Goal: Transaction & Acquisition: Obtain resource

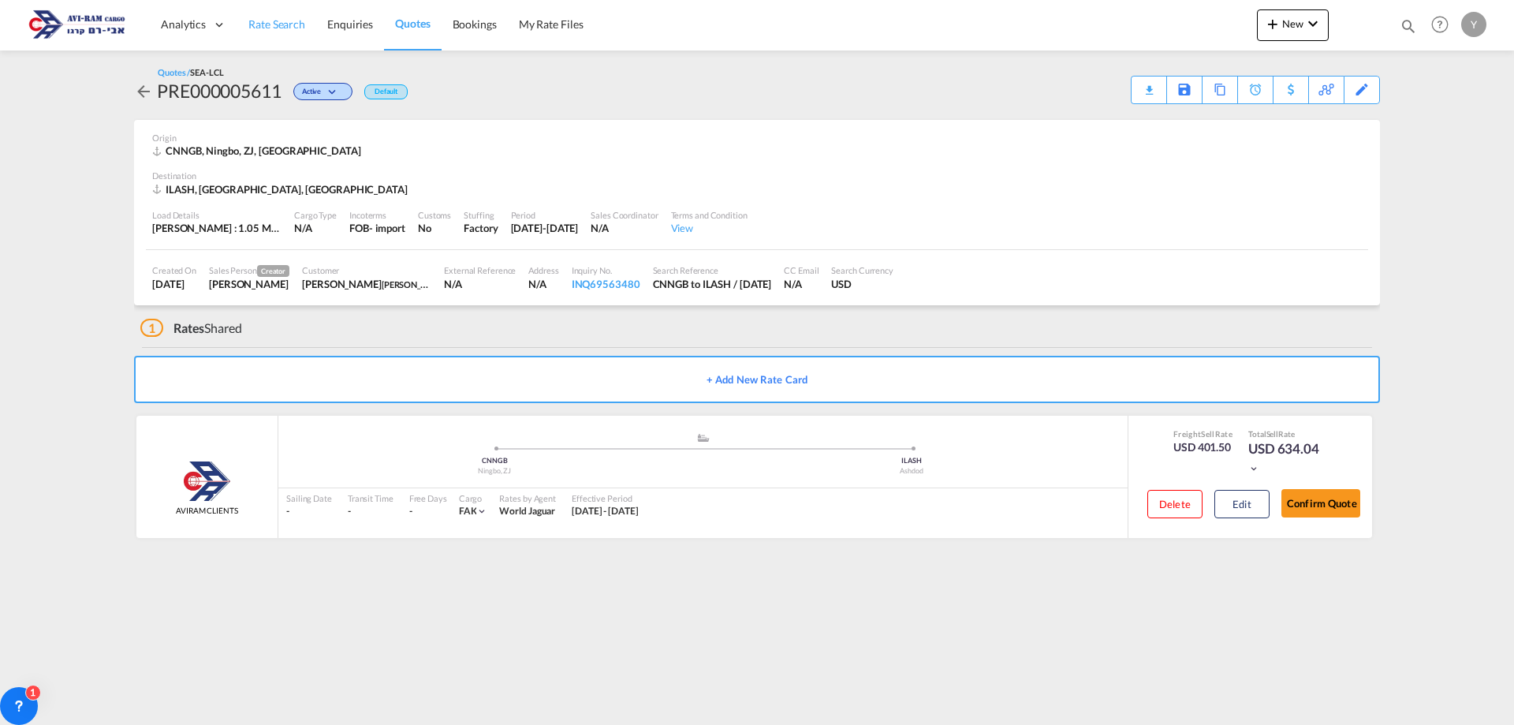
click at [262, 18] on span "Rate Search" at bounding box center [276, 23] width 57 height 13
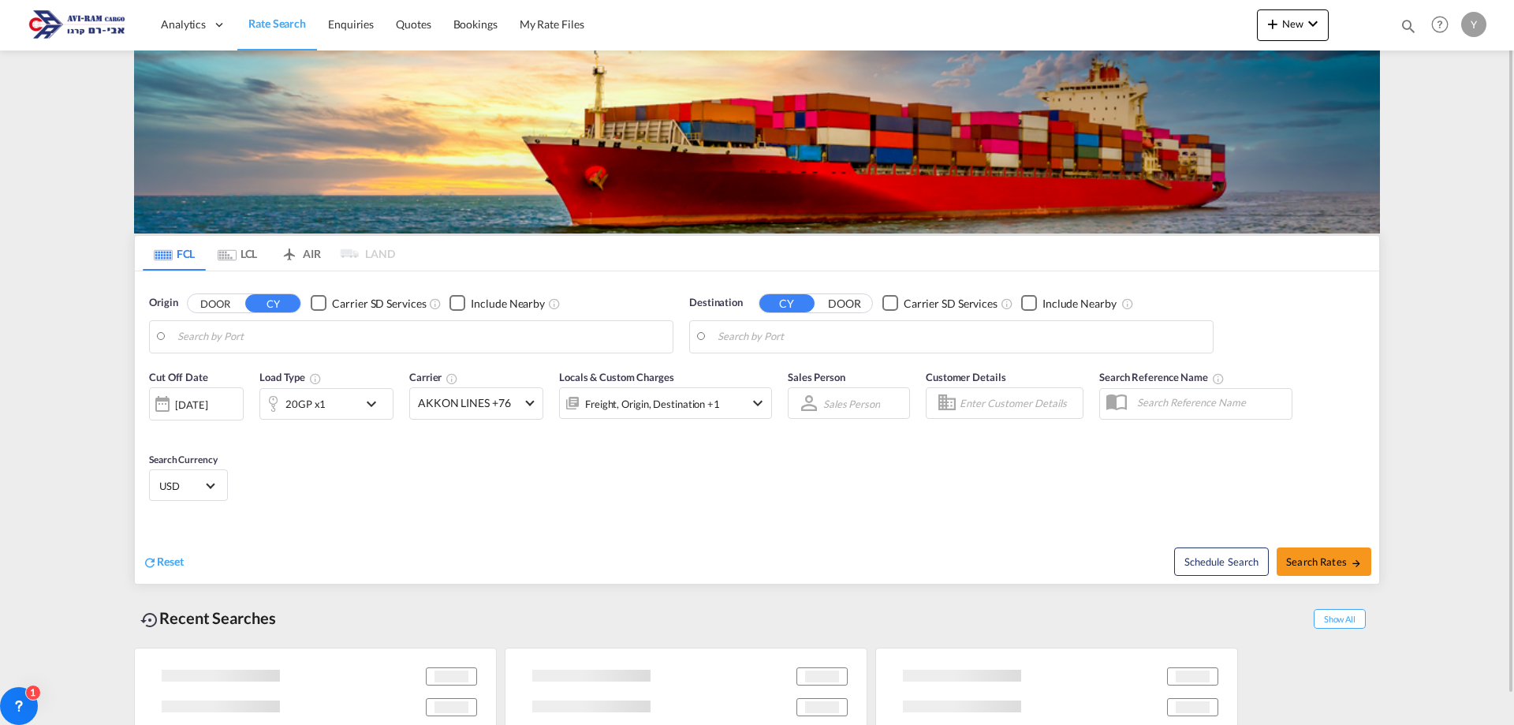
type input "Qingdao Pt, CNQDG"
type input "[GEOGRAPHIC_DATA], [GEOGRAPHIC_DATA]"
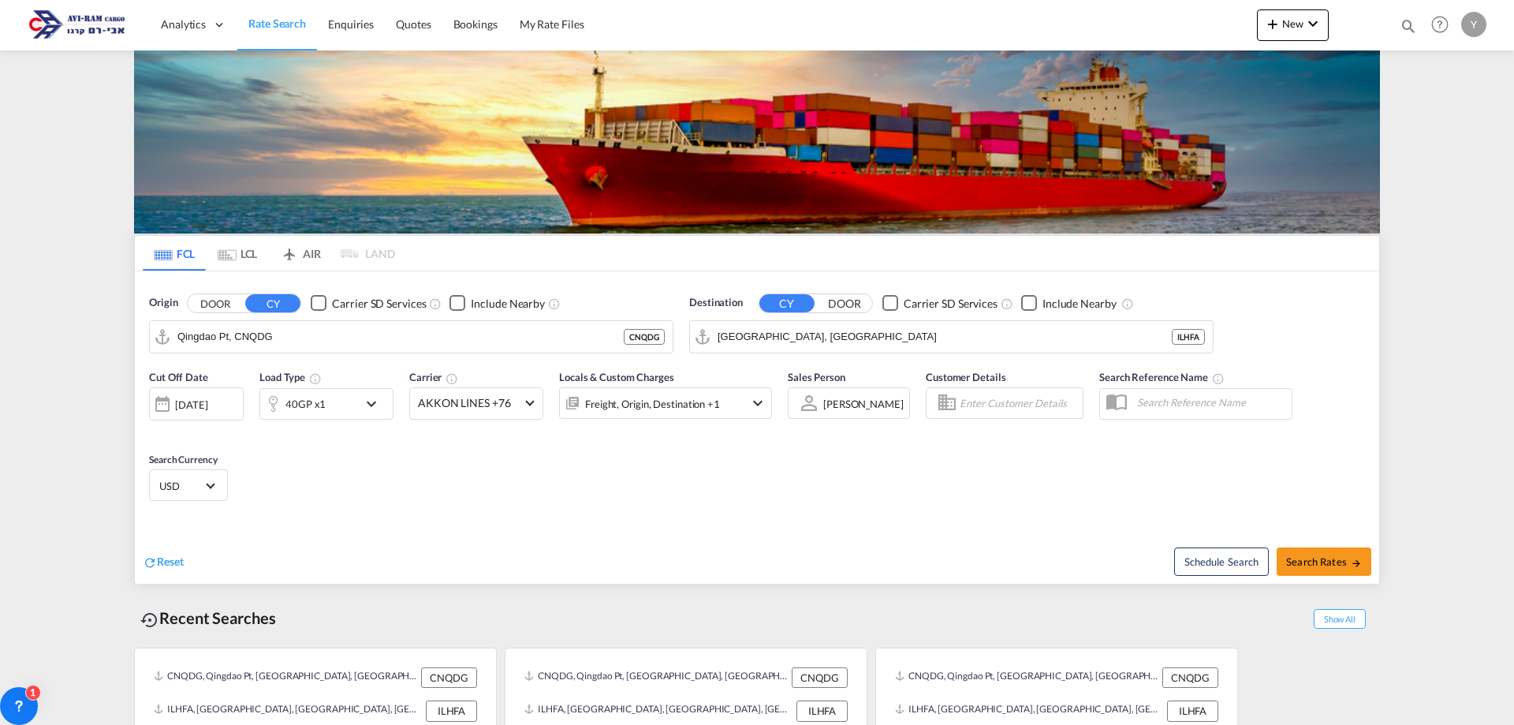
drag, startPoint x: 151, startPoint y: 721, endPoint x: 125, endPoint y: 755, distance: 42.3
drag, startPoint x: 125, startPoint y: 755, endPoint x: 356, endPoint y: 410, distance: 415.1
click at [356, 410] on div "40GP x1" at bounding box center [309, 404] width 98 height 32
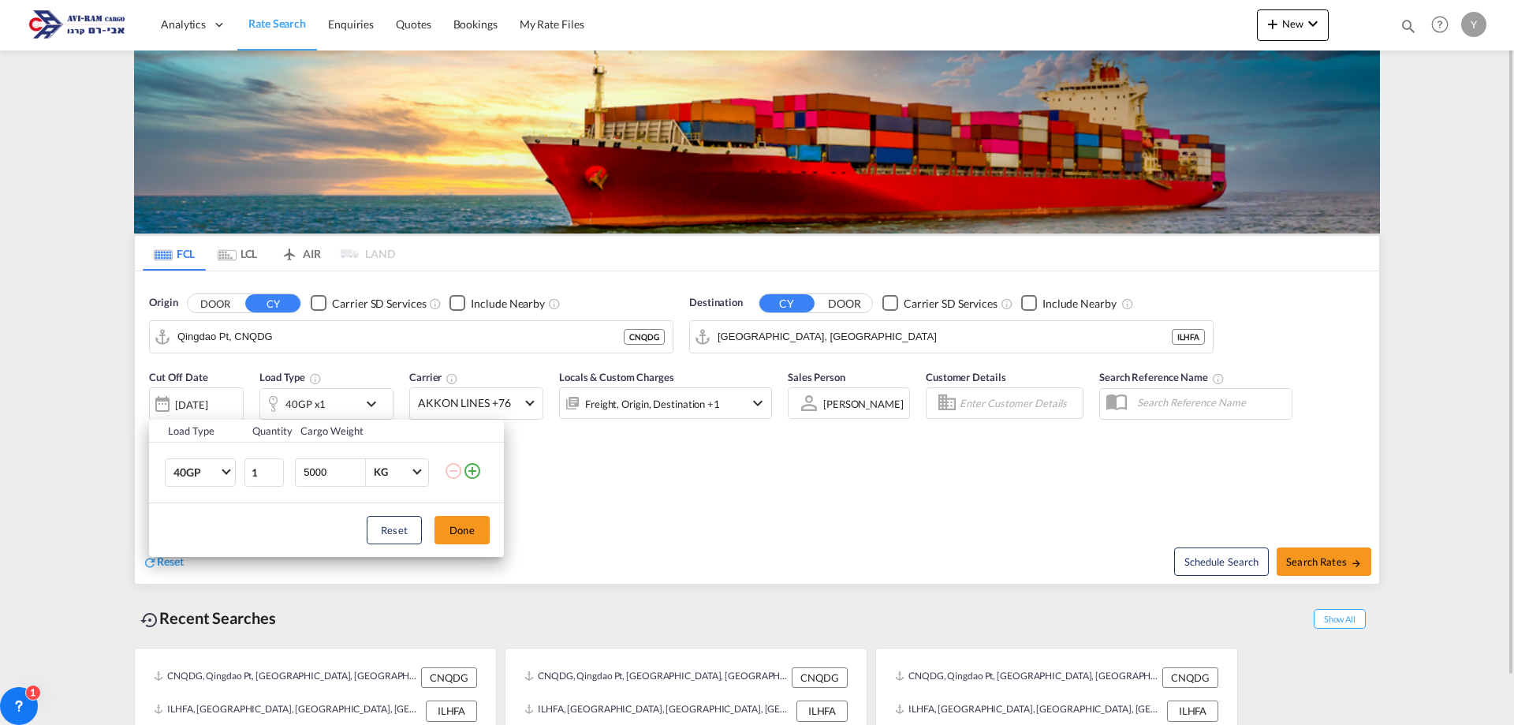
click at [356, 406] on div "Load Type Quantity Cargo Weight 40GP 20GP 40GP 40HC 45HC 20RE 40RE 40HR 20OT 40…" at bounding box center [757, 362] width 1514 height 725
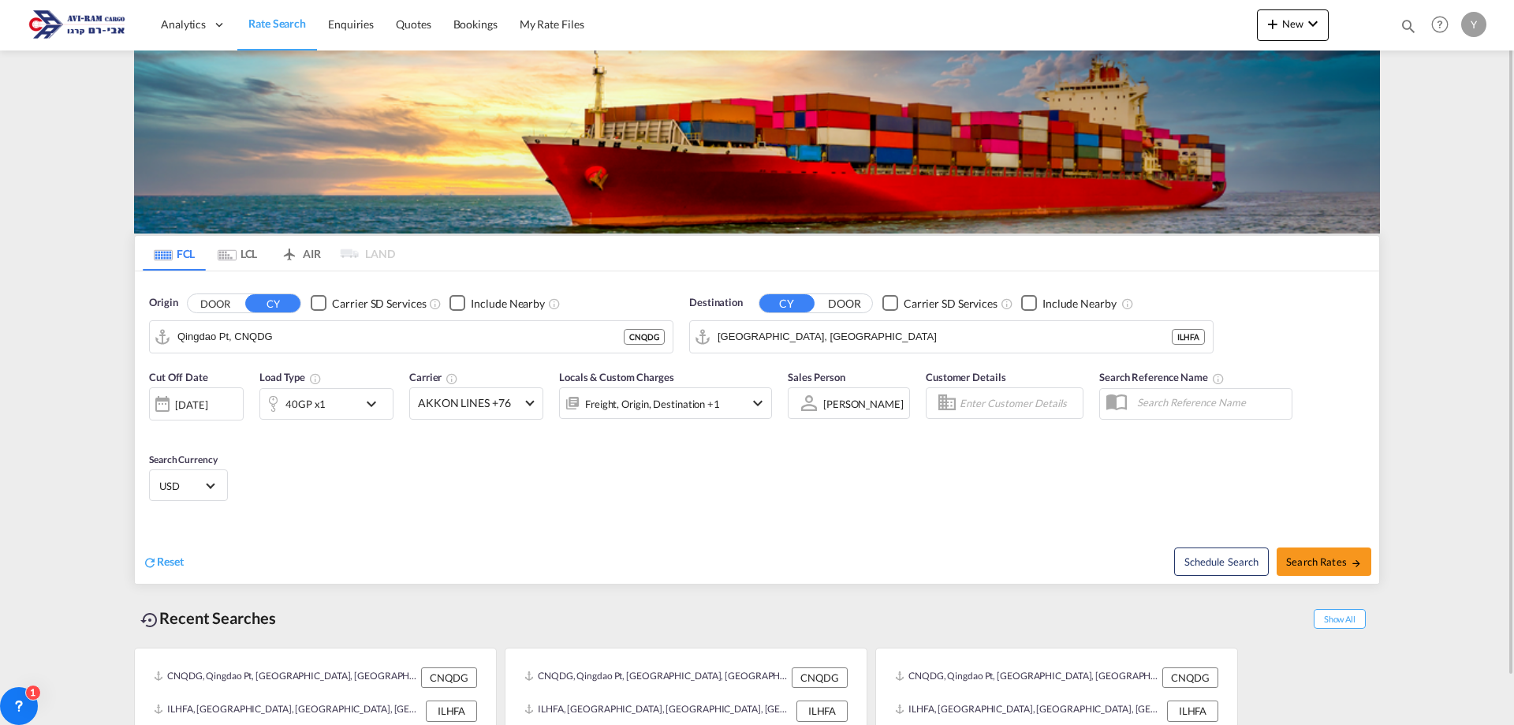
click at [372, 397] on md-icon "icon-chevron-down" at bounding box center [375, 403] width 27 height 19
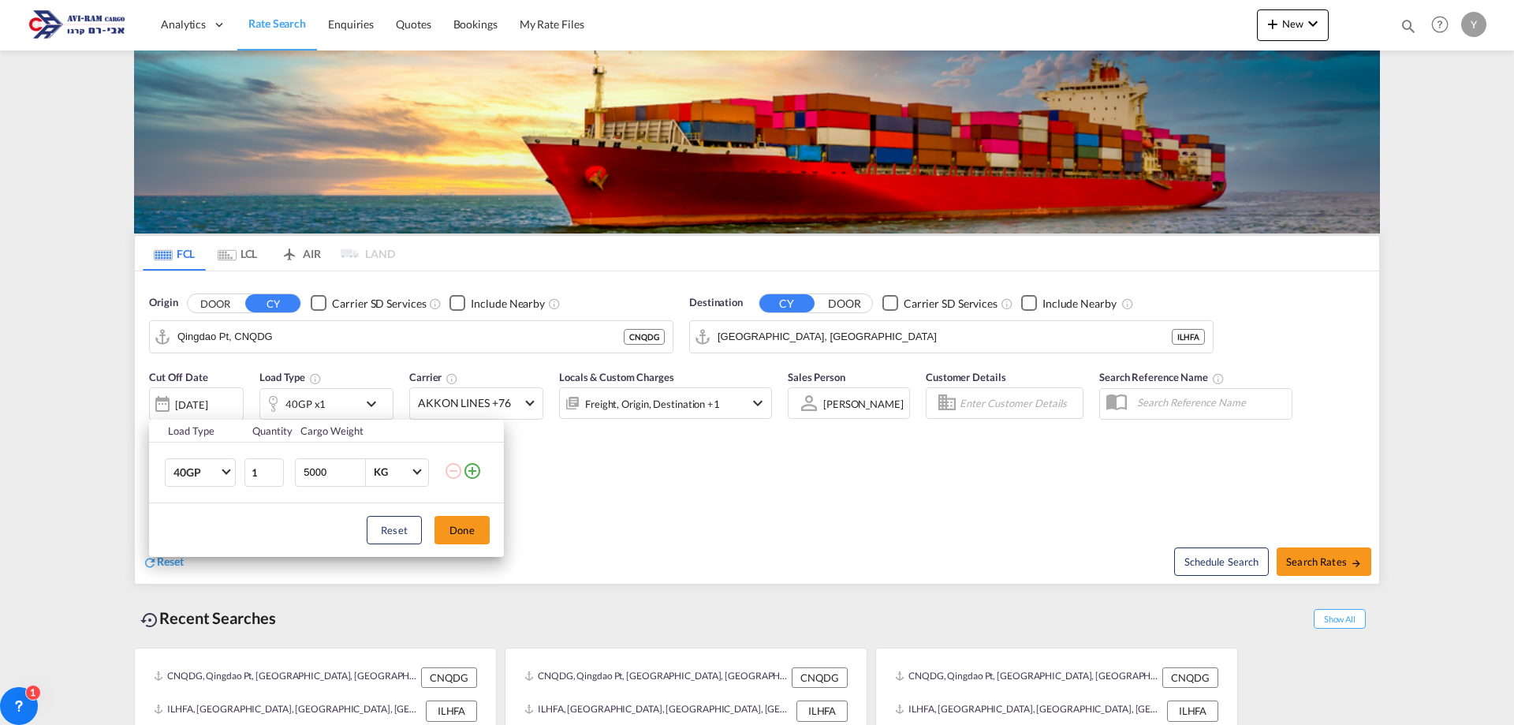
click at [205, 451] on td "40GP 20GP 40GP 40HC 45HC 20RE 40RE 40HR 20OT 40OT 20FR 40FR 40NR 20NR 45S 20TK …" at bounding box center [196, 472] width 94 height 61
click at [216, 475] on span "40GP" at bounding box center [196, 473] width 46 height 16
click at [207, 546] on md-option "20OT" at bounding box center [214, 542] width 107 height 38
click at [482, 542] on button "Done" at bounding box center [461, 530] width 55 height 28
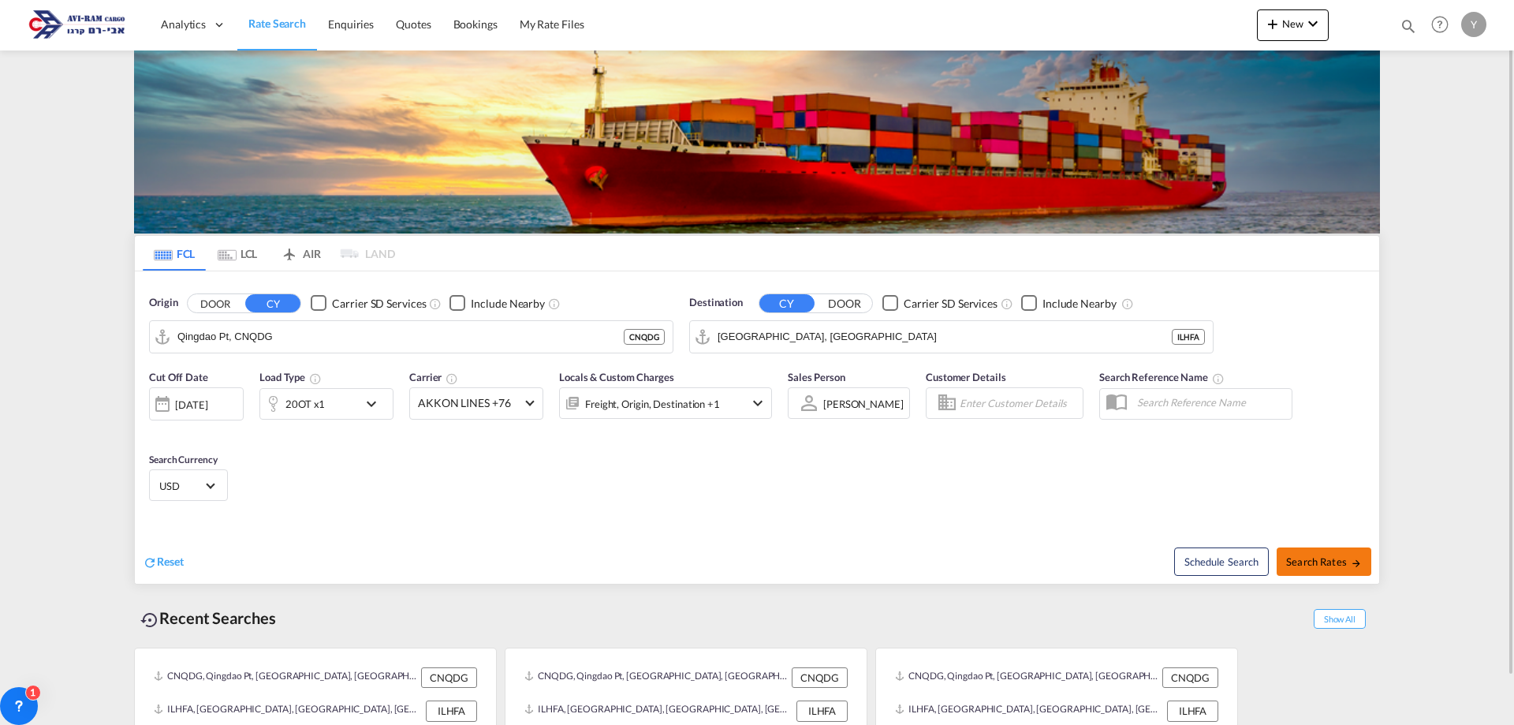
click at [1346, 558] on span "Search Rates" at bounding box center [1324, 561] width 76 height 13
type input "CNQDG to ILHFA / [DATE]"
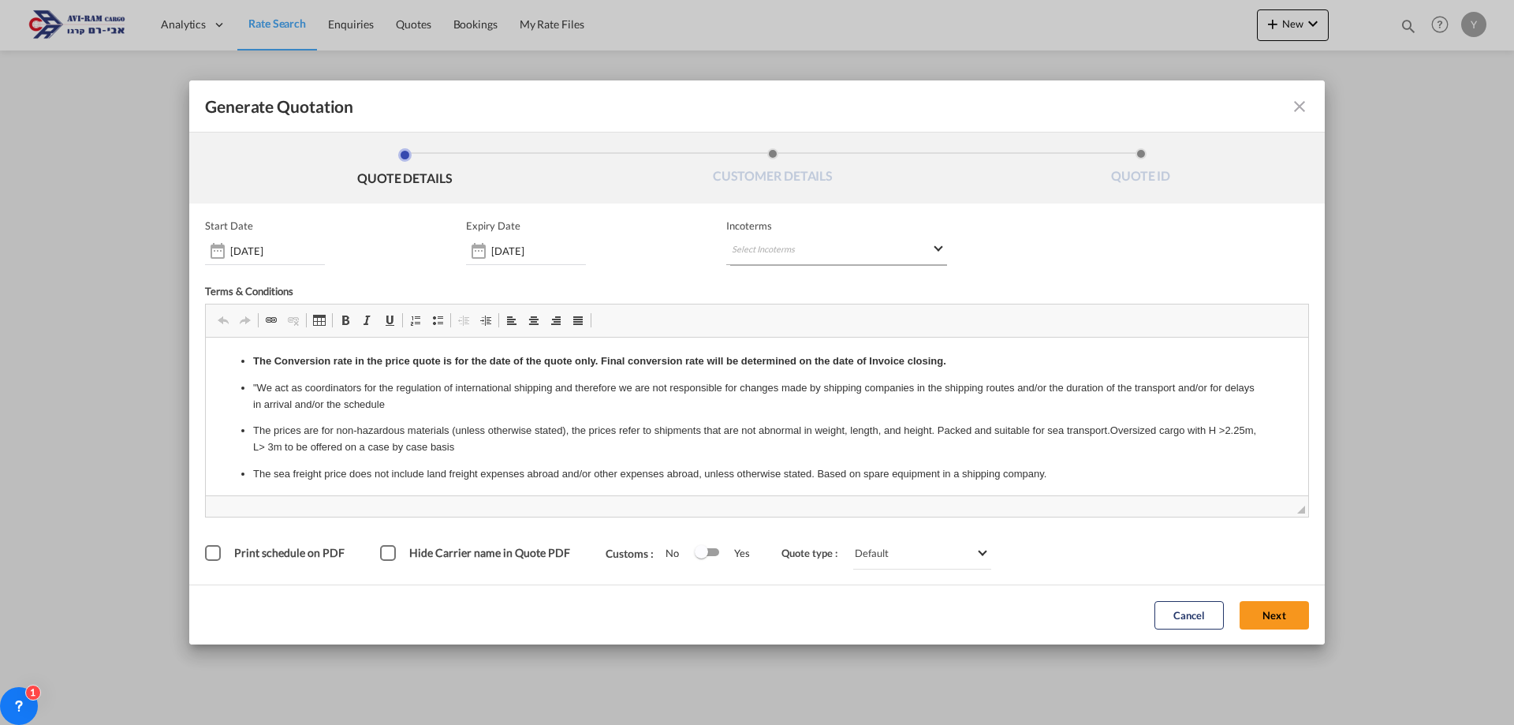
click at [923, 254] on md-select "Select Incoterms CFR - import Cost and Freight DPU - import Delivery at Place U…" at bounding box center [836, 251] width 221 height 28
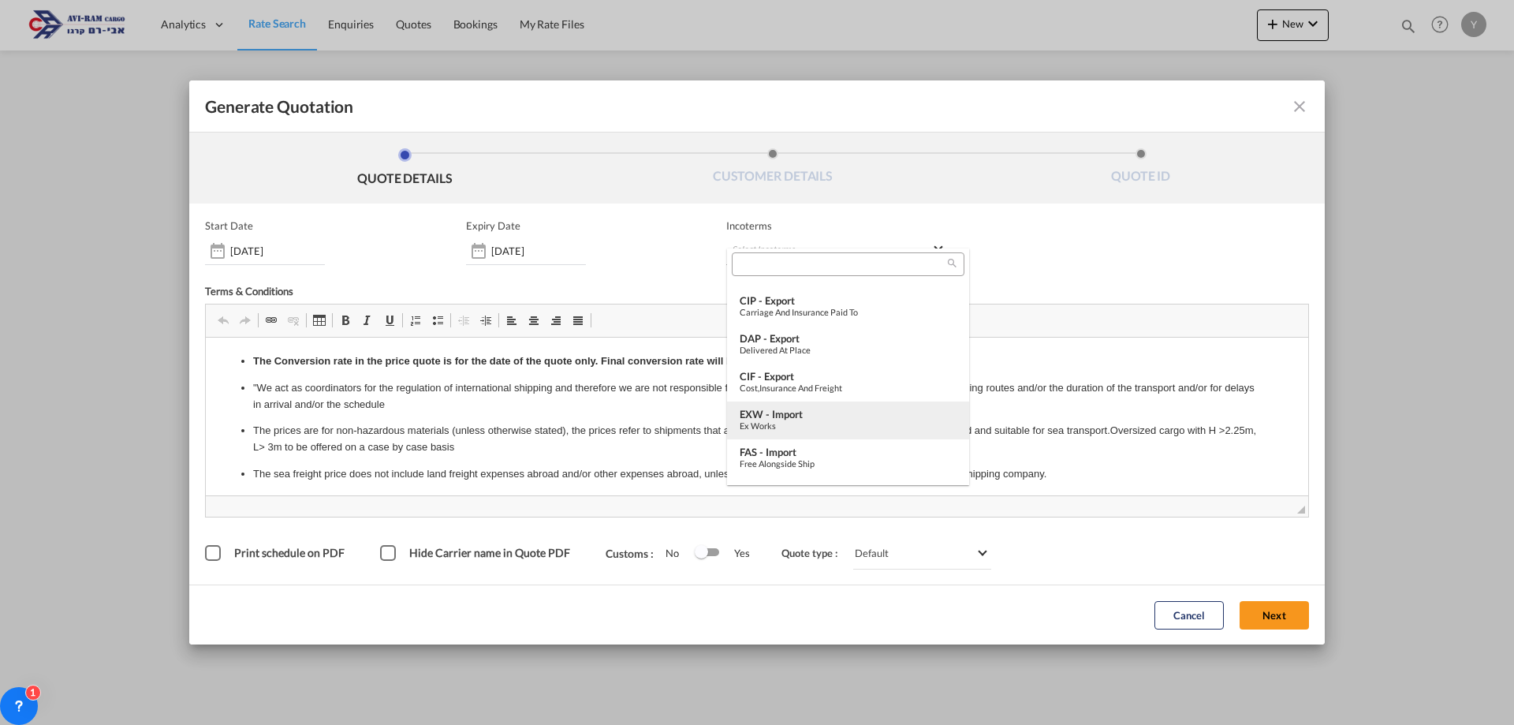
scroll to position [394, 0]
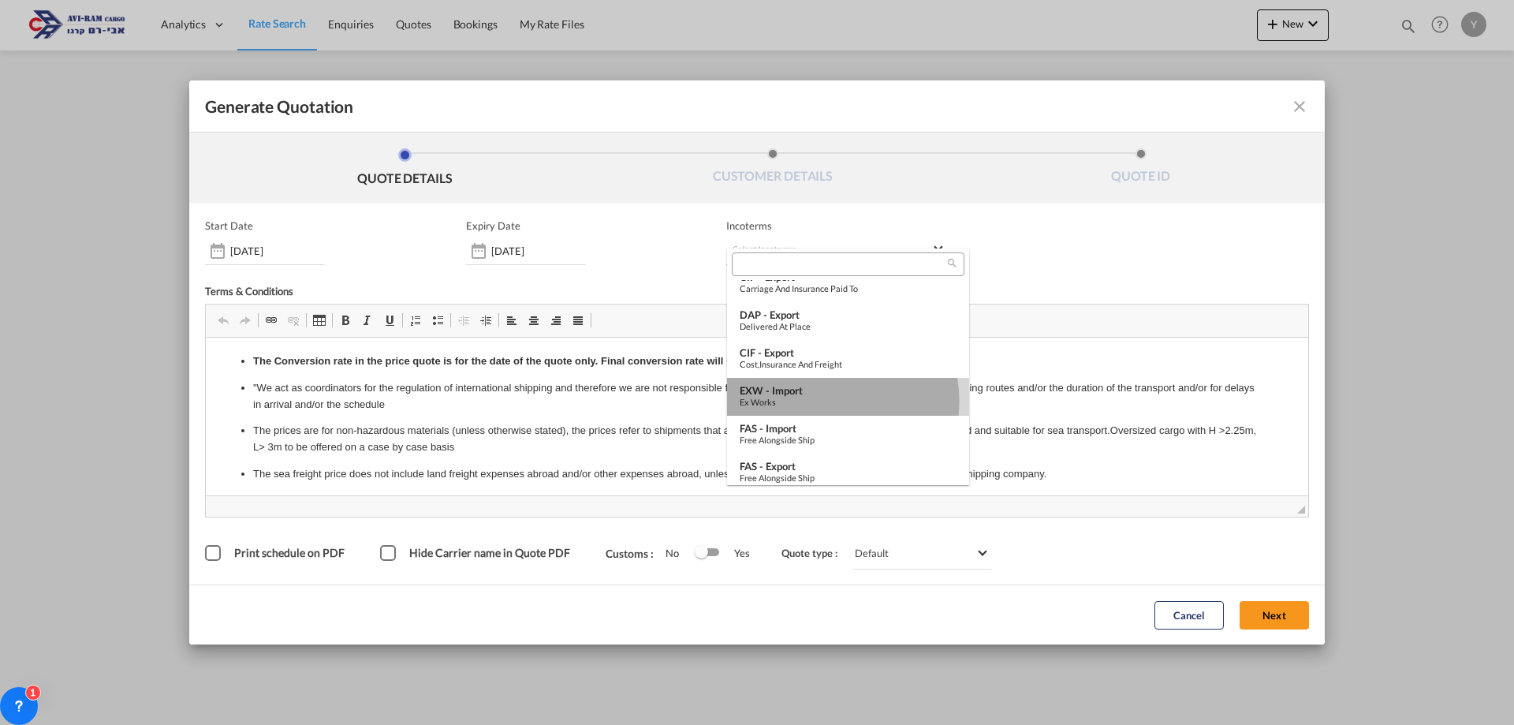
click at [820, 401] on div "Ex Works" at bounding box center [848, 402] width 217 height 10
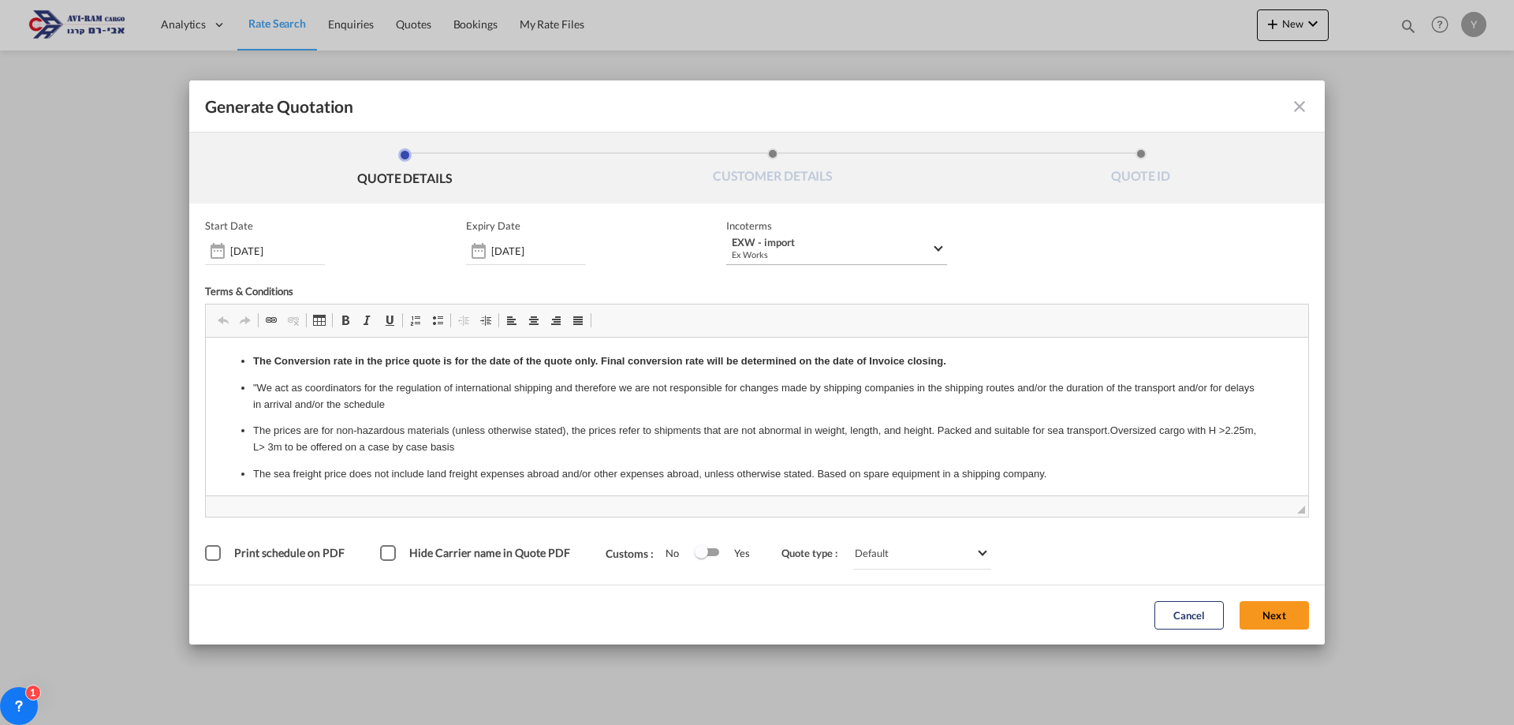
click at [385, 560] on div "Hide Carrier name in Quote PDF" at bounding box center [388, 553] width 16 height 16
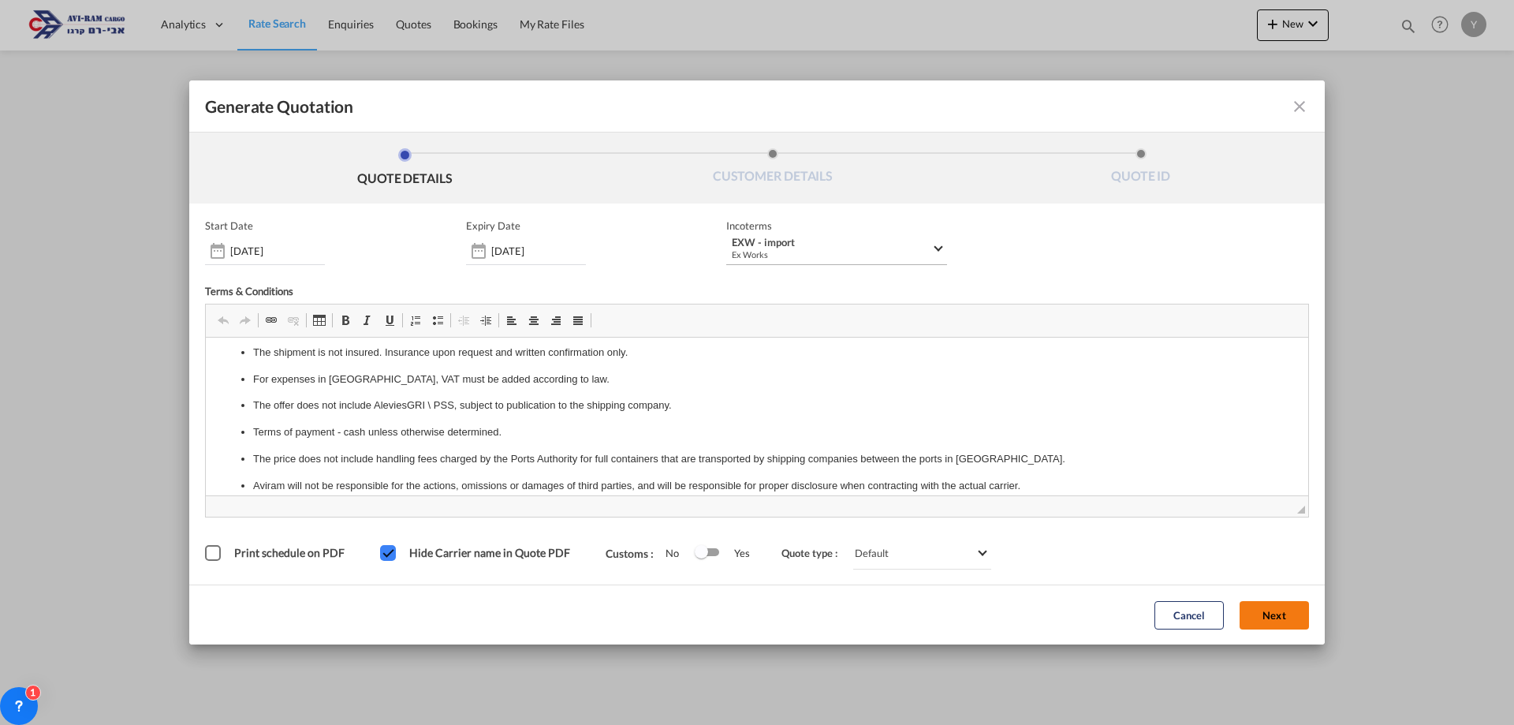
click at [1281, 613] on button "Next" at bounding box center [1274, 615] width 69 height 28
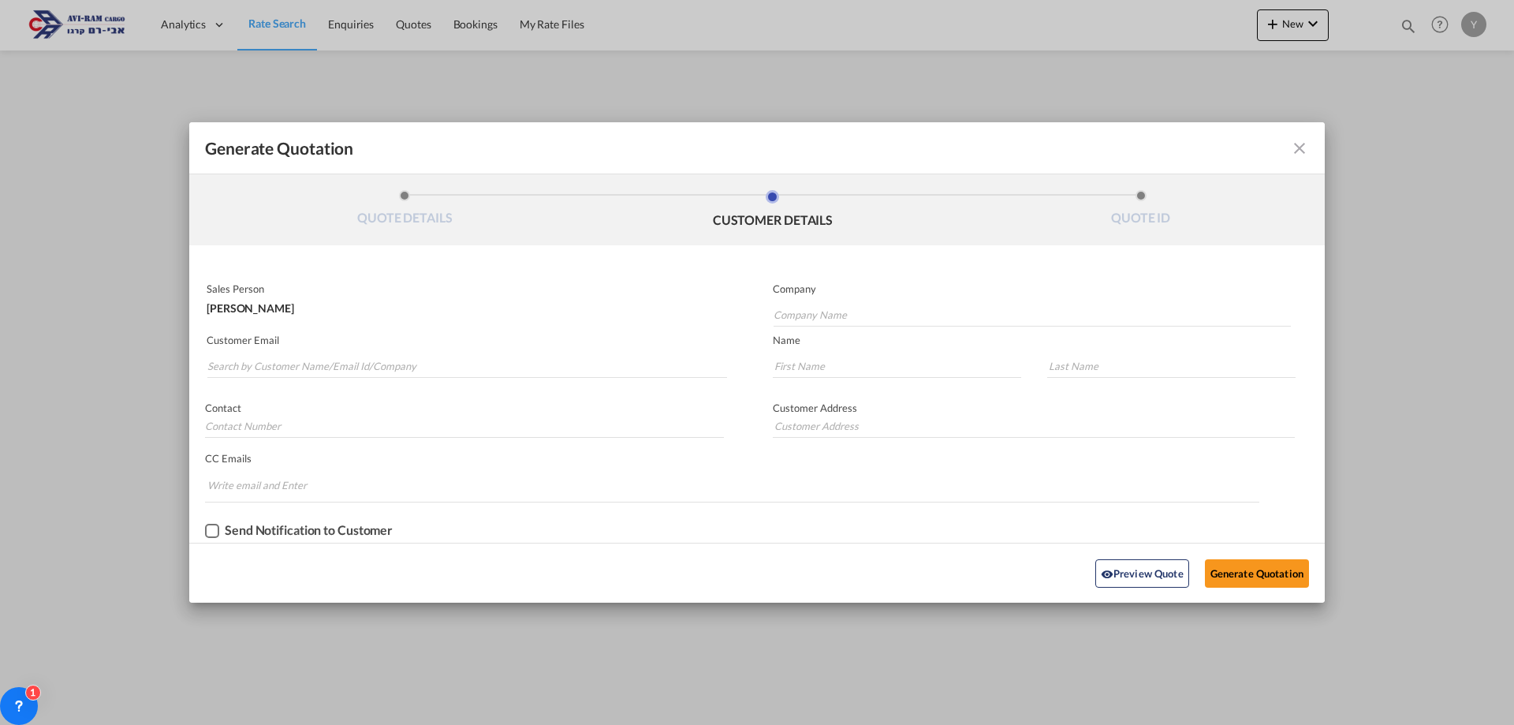
scroll to position [0, 0]
click at [961, 313] on input "Company Name" at bounding box center [1032, 315] width 517 height 24
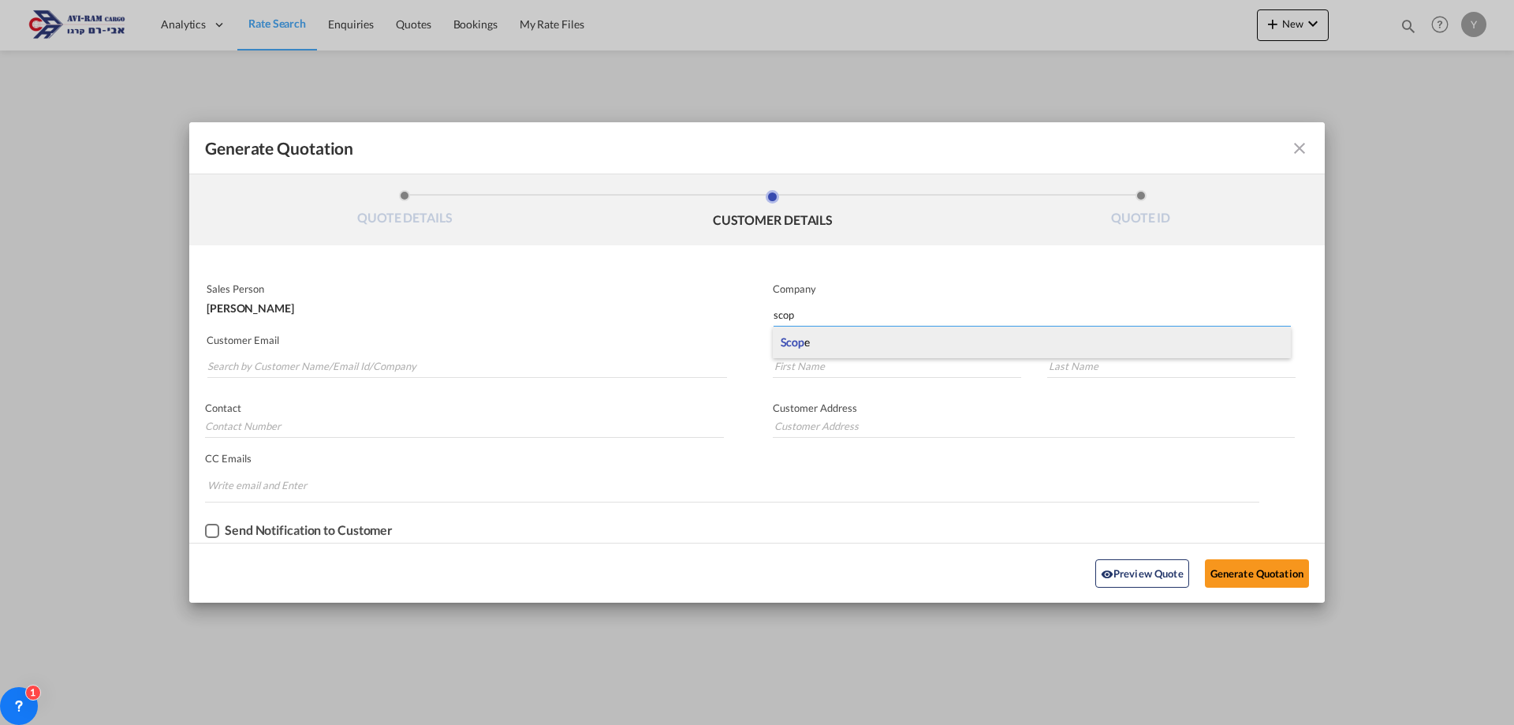
click at [841, 348] on div "Scop e" at bounding box center [1032, 342] width 518 height 32
type input "Scope"
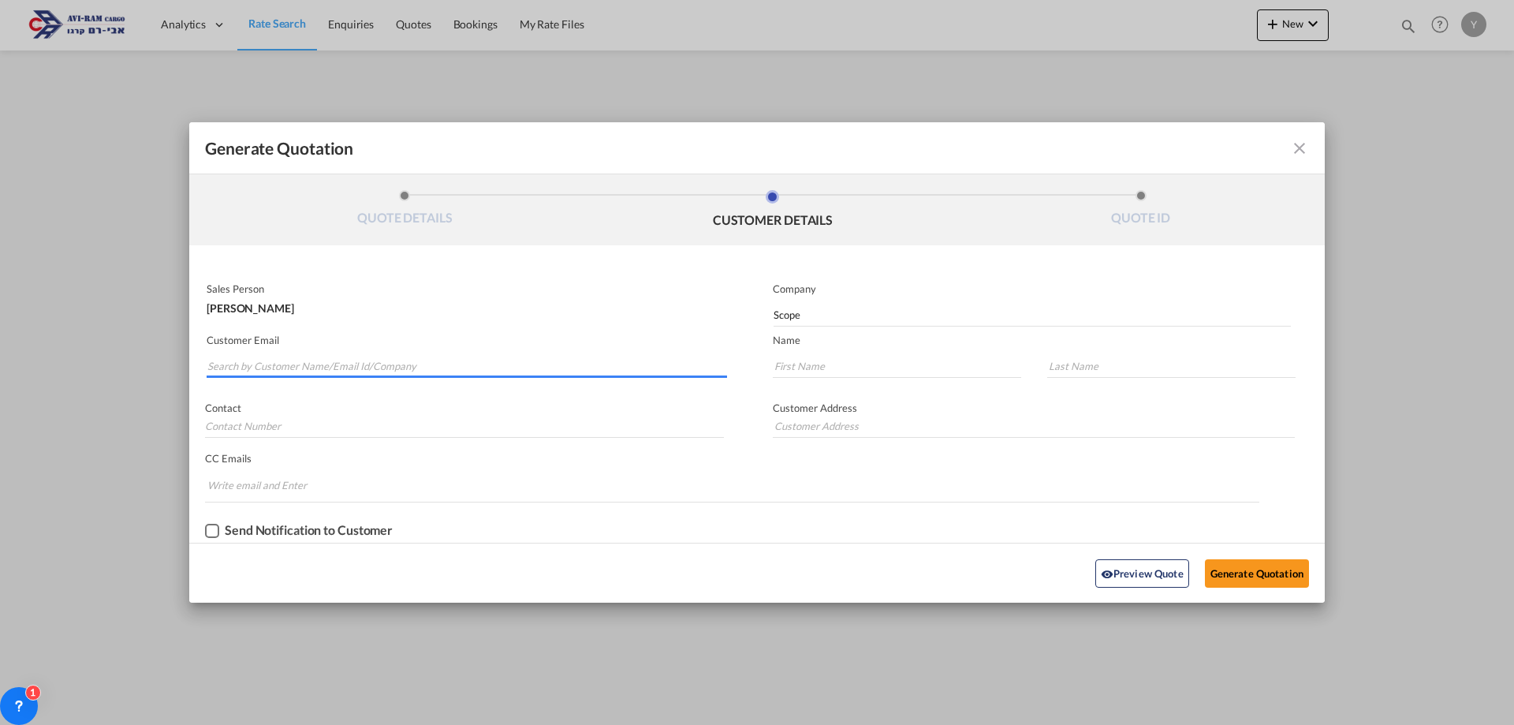
click at [428, 361] on input "Search by Customer Name/Email Id/Company" at bounding box center [467, 366] width 520 height 24
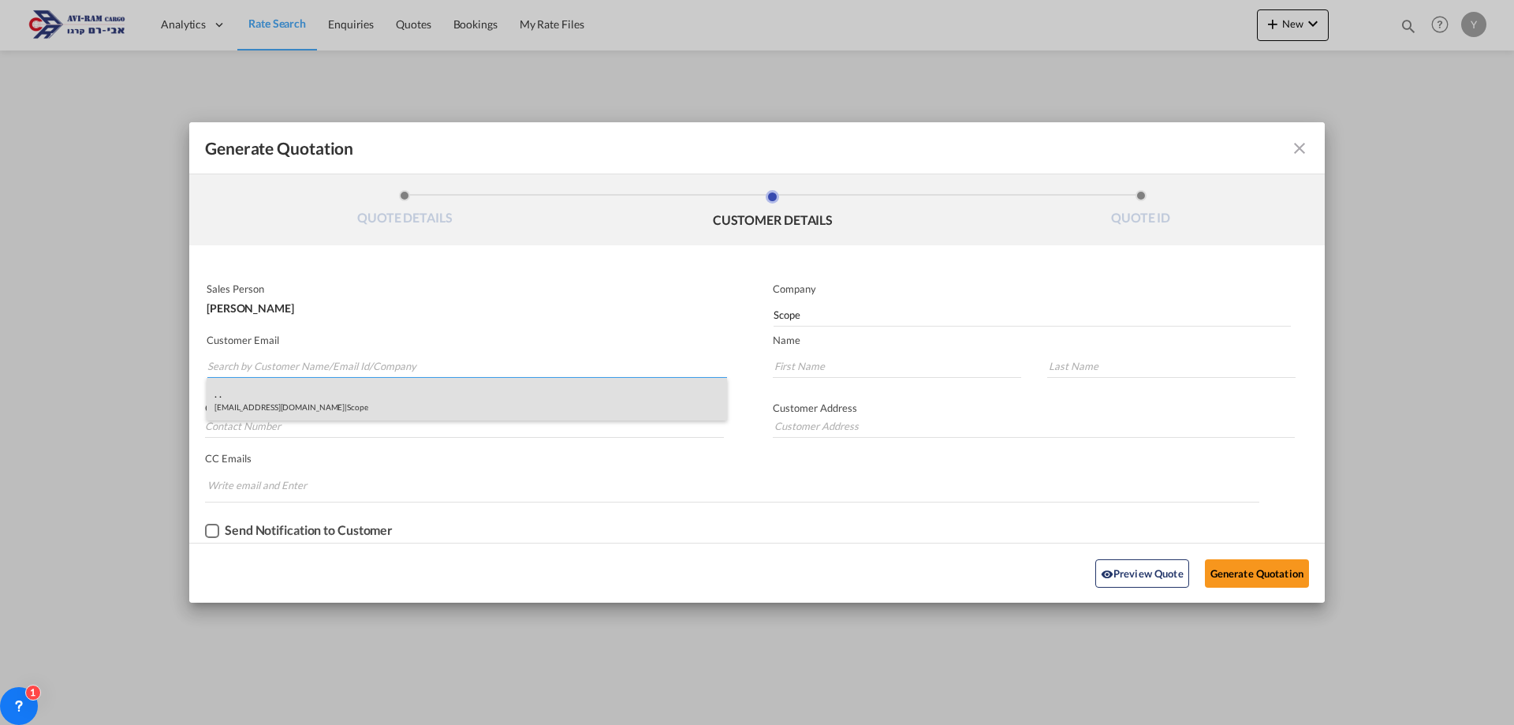
click at [298, 405] on div ". . [EMAIL_ADDRESS][DOMAIN_NAME] | Scope" at bounding box center [467, 399] width 520 height 43
type input "[EMAIL_ADDRESS][DOMAIN_NAME]"
type input "."
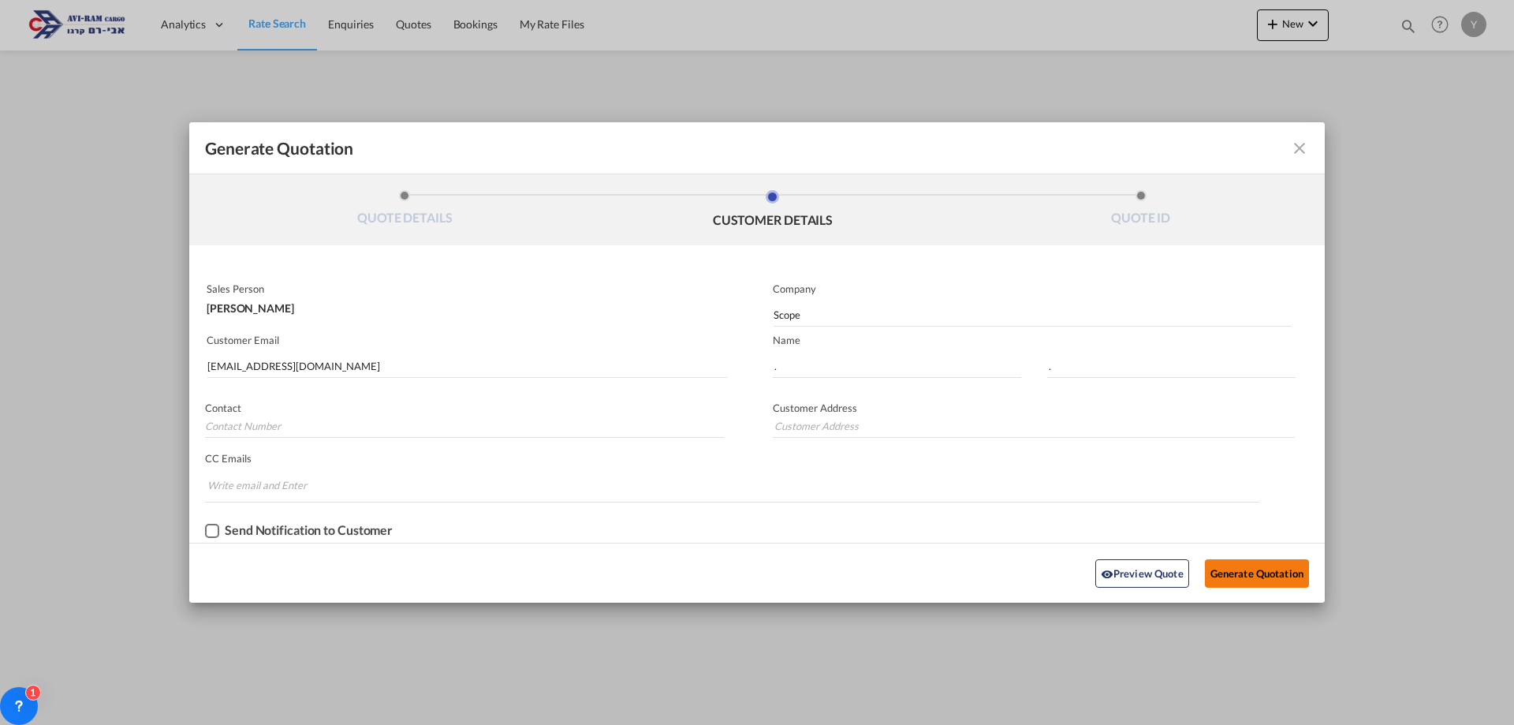
click at [1257, 576] on button "Generate Quotation" at bounding box center [1257, 573] width 104 height 28
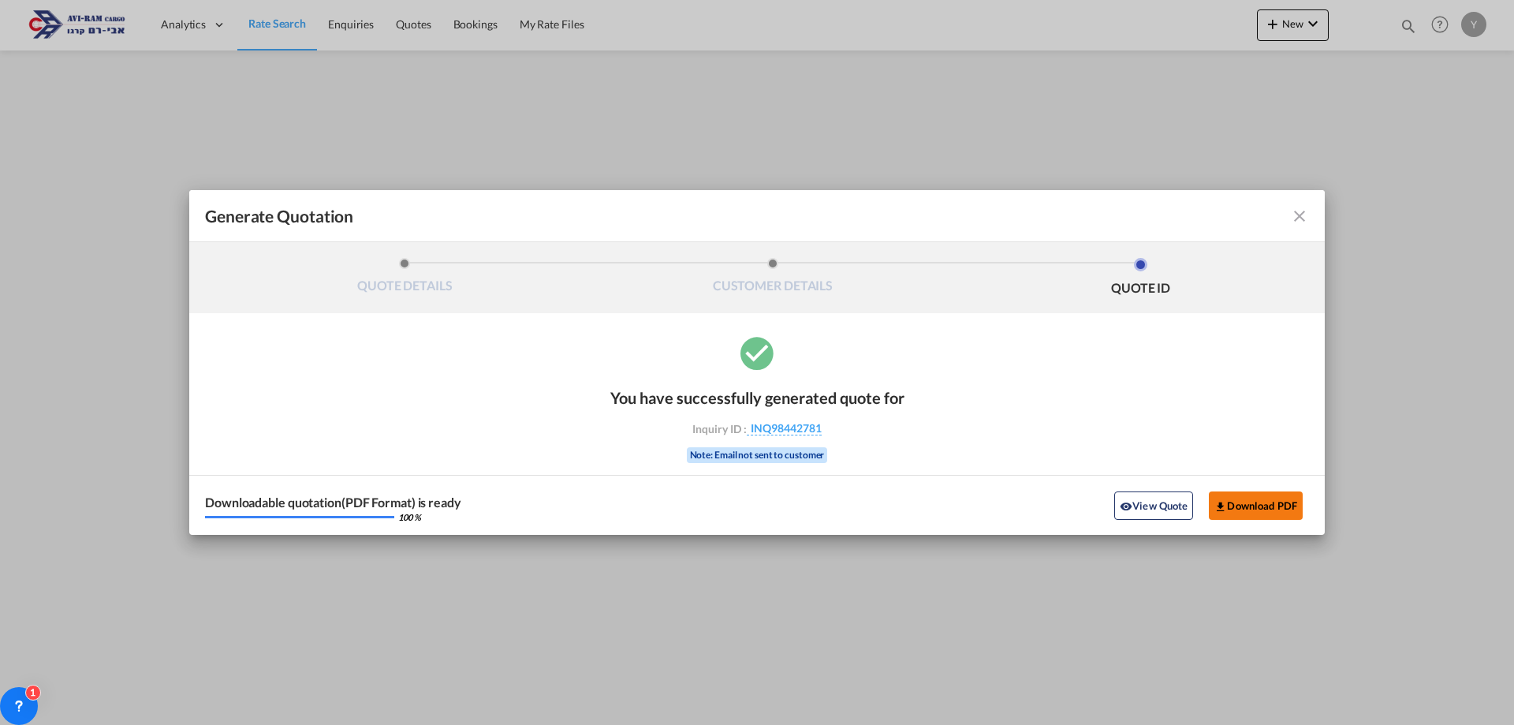
click at [1244, 494] on button "Download PDF" at bounding box center [1256, 505] width 94 height 28
click at [1068, 143] on div "Generate Quotation QUOTE DETAILS CUSTOMER DETAILS QUOTE ID Start Date [DATE] Ex…" at bounding box center [757, 362] width 1514 height 725
click at [1296, 218] on md-icon "icon-close fg-AAA8AD cursor m-0" at bounding box center [1299, 216] width 19 height 19
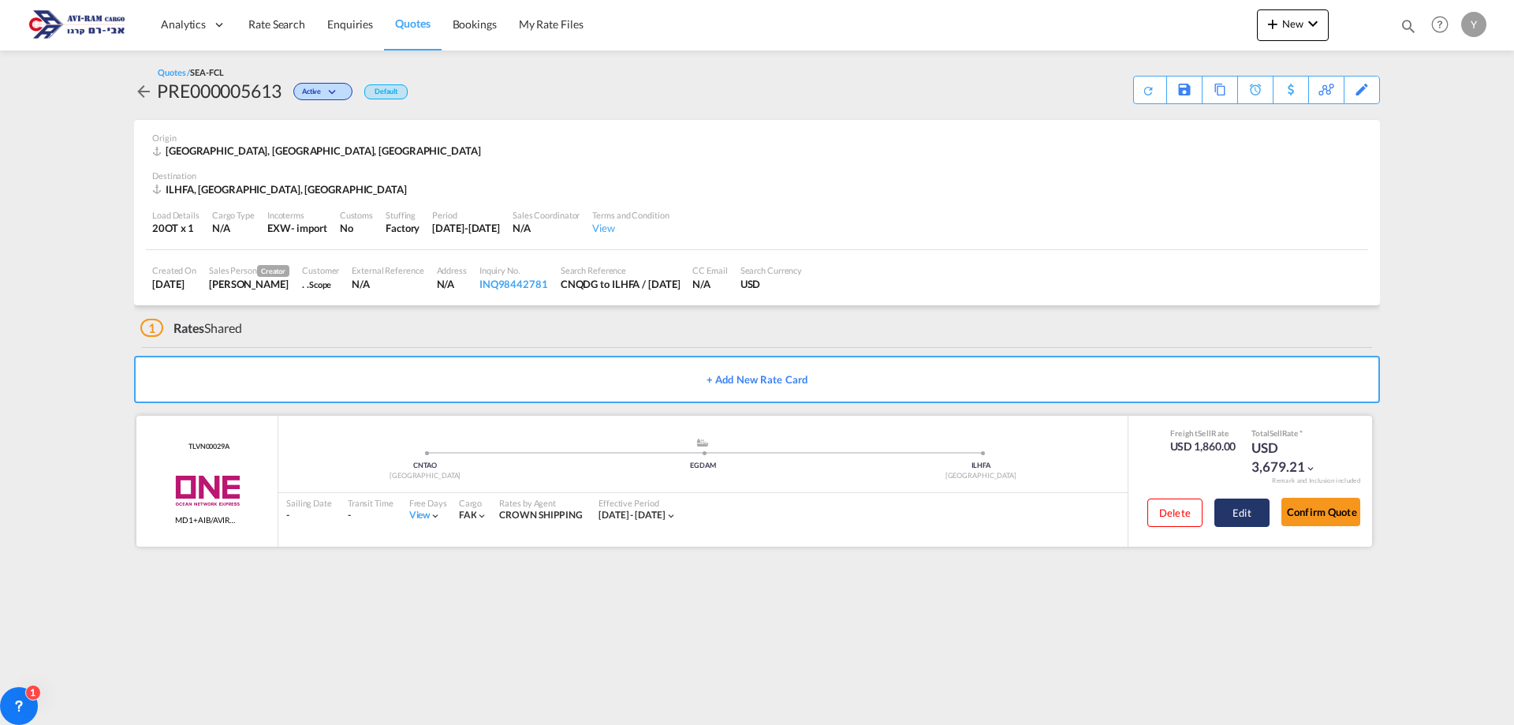
click at [1238, 515] on button "Edit" at bounding box center [1241, 512] width 55 height 28
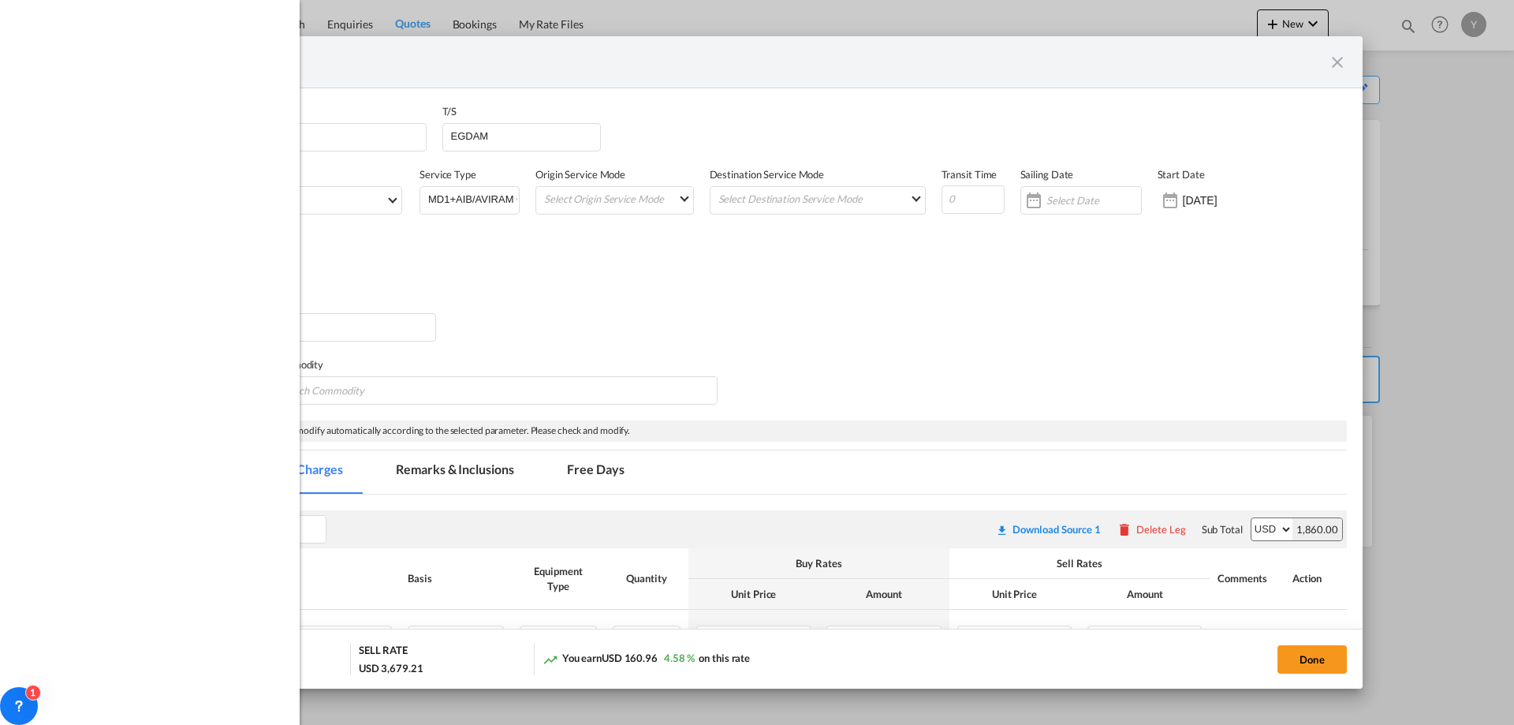
select select "per shipment"
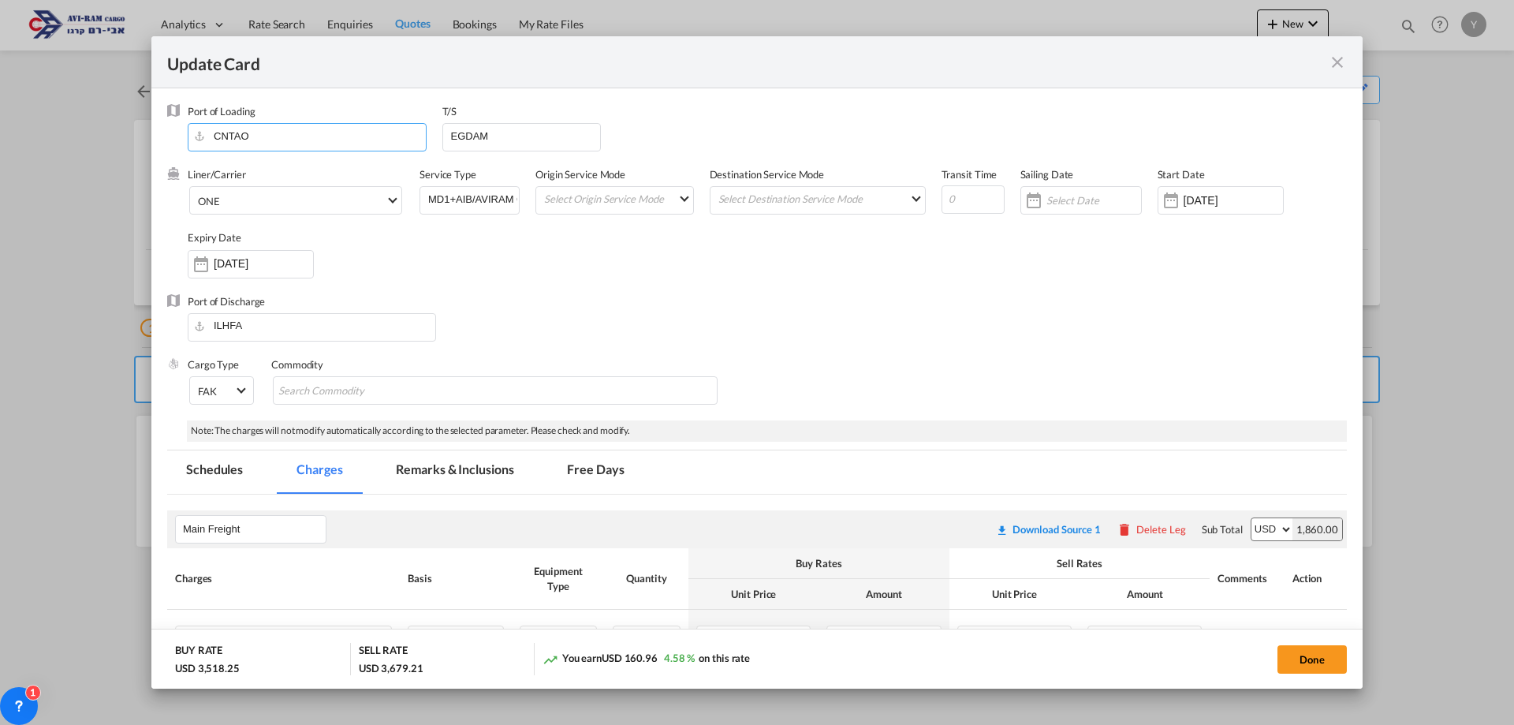
drag, startPoint x: 259, startPoint y: 132, endPoint x: 134, endPoint y: 155, distance: 126.7
click at [134, 155] on div "Update Card Port of [GEOGRAPHIC_DATA] [GEOGRAPHIC_DATA] T/S EGDAM Liner/Carrier…" at bounding box center [757, 362] width 1514 height 725
drag, startPoint x: 263, startPoint y: 333, endPoint x: 191, endPoint y: 330, distance: 72.6
click at [196, 330] on input "ILHFA" at bounding box center [316, 326] width 240 height 24
type input "ש"
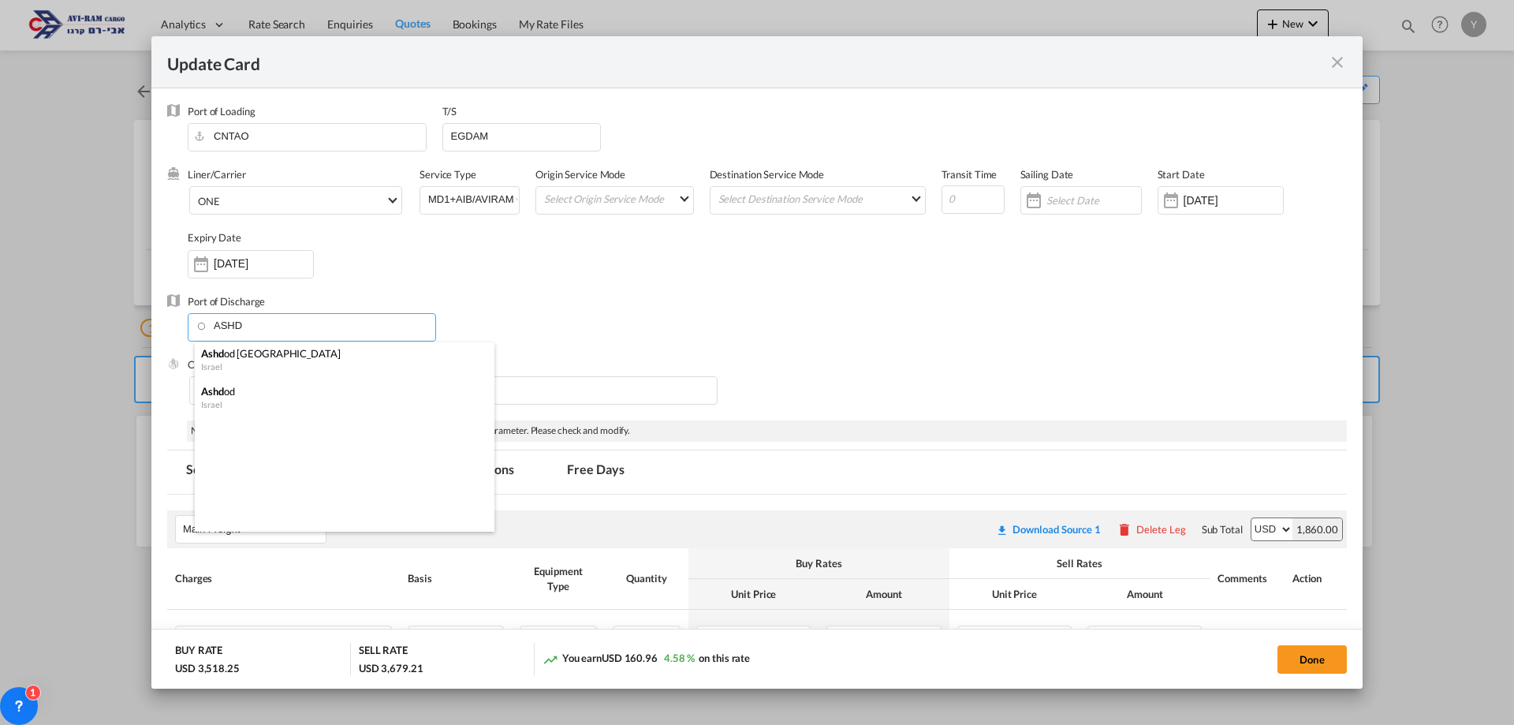
click at [225, 391] on div "Ashd od" at bounding box center [340, 391] width 278 height 14
type input "Ashdod, ILASH"
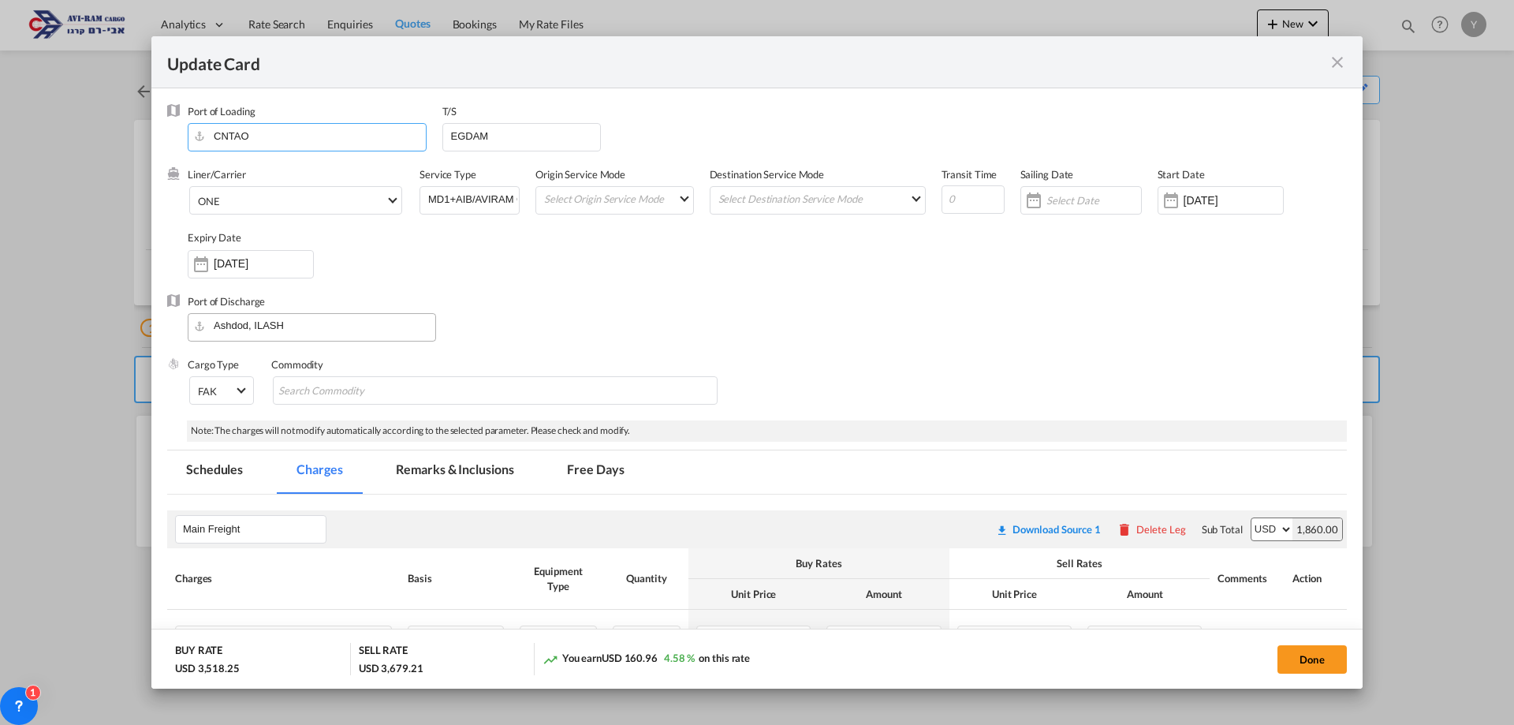
drag, startPoint x: 278, startPoint y: 142, endPoint x: 133, endPoint y: 132, distance: 145.4
click at [133, 132] on div "Update Card Port of [GEOGRAPHIC_DATA] [GEOGRAPHIC_DATA] T/S EGDAM Liner/Carrier…" at bounding box center [757, 362] width 1514 height 725
click at [252, 157] on div "[GEOGRAPHIC_DATA], [GEOGRAPHIC_DATA]" at bounding box center [340, 163] width 278 height 14
click at [323, 133] on input "[GEOGRAPHIC_DATA], [GEOGRAPHIC_DATA], [GEOGRAPHIC_DATA]" at bounding box center [311, 136] width 230 height 24
click at [263, 169] on div "[GEOGRAPHIC_DATA]" at bounding box center [340, 163] width 278 height 14
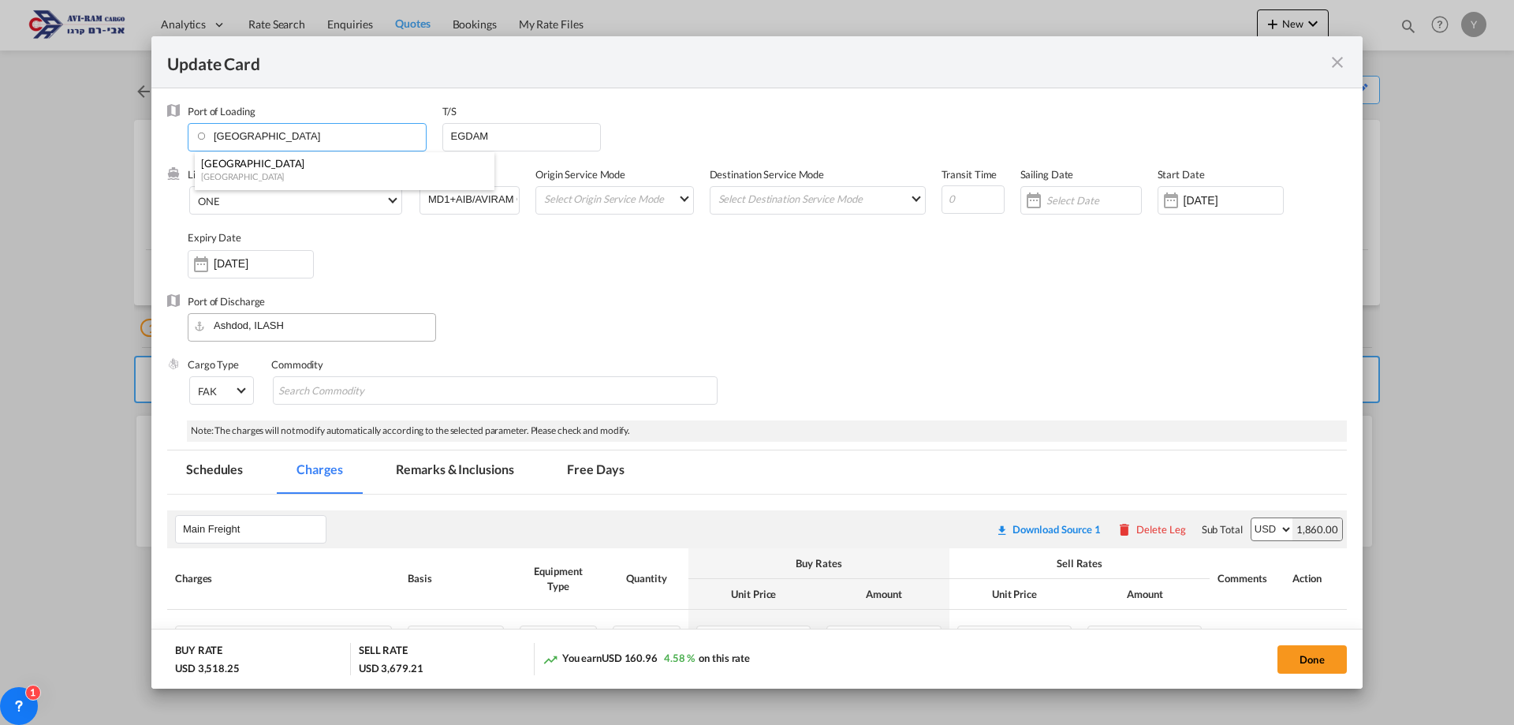
type input "[GEOGRAPHIC_DATA], ITVCE"
click at [222, 261] on input "[DATE]" at bounding box center [263, 263] width 99 height 13
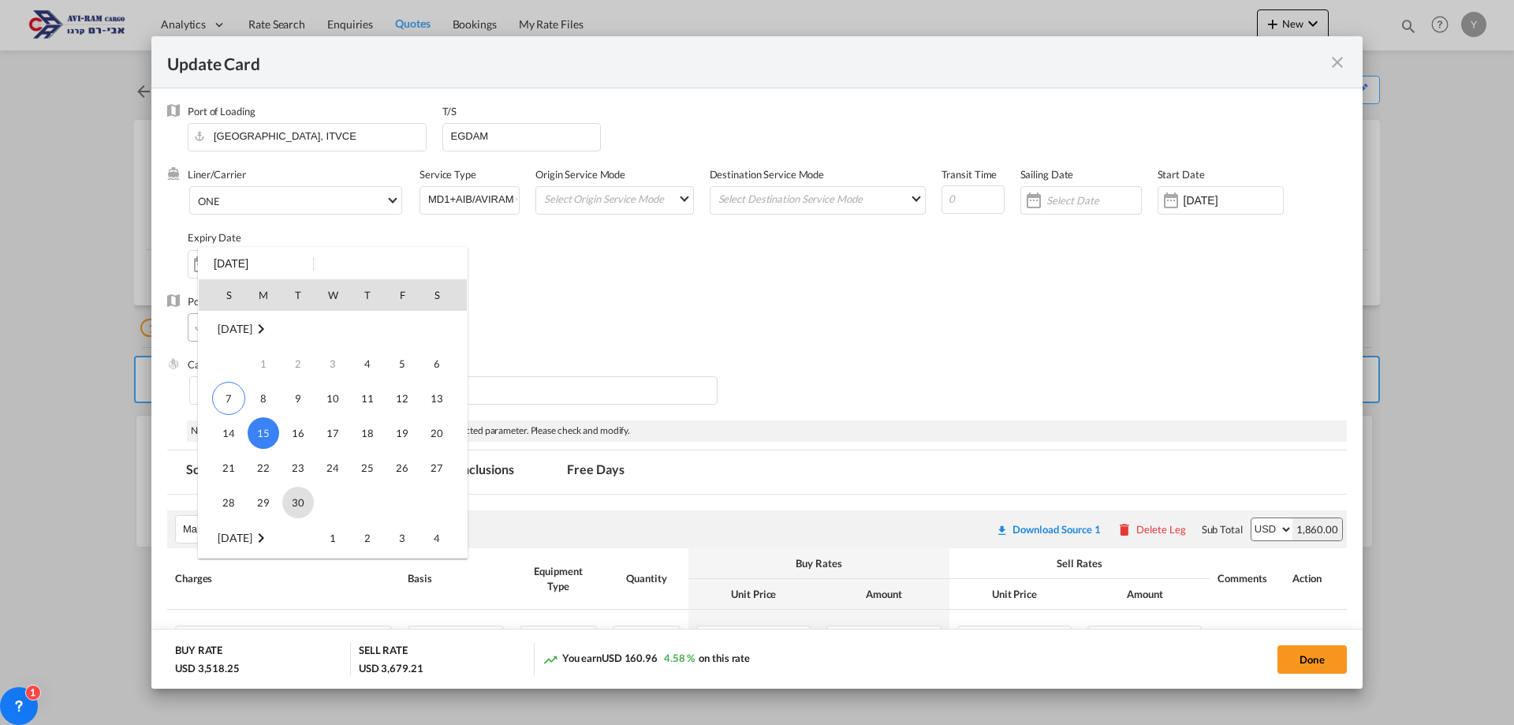
click at [303, 497] on span "30" at bounding box center [298, 503] width 32 height 32
type input "[DATE]"
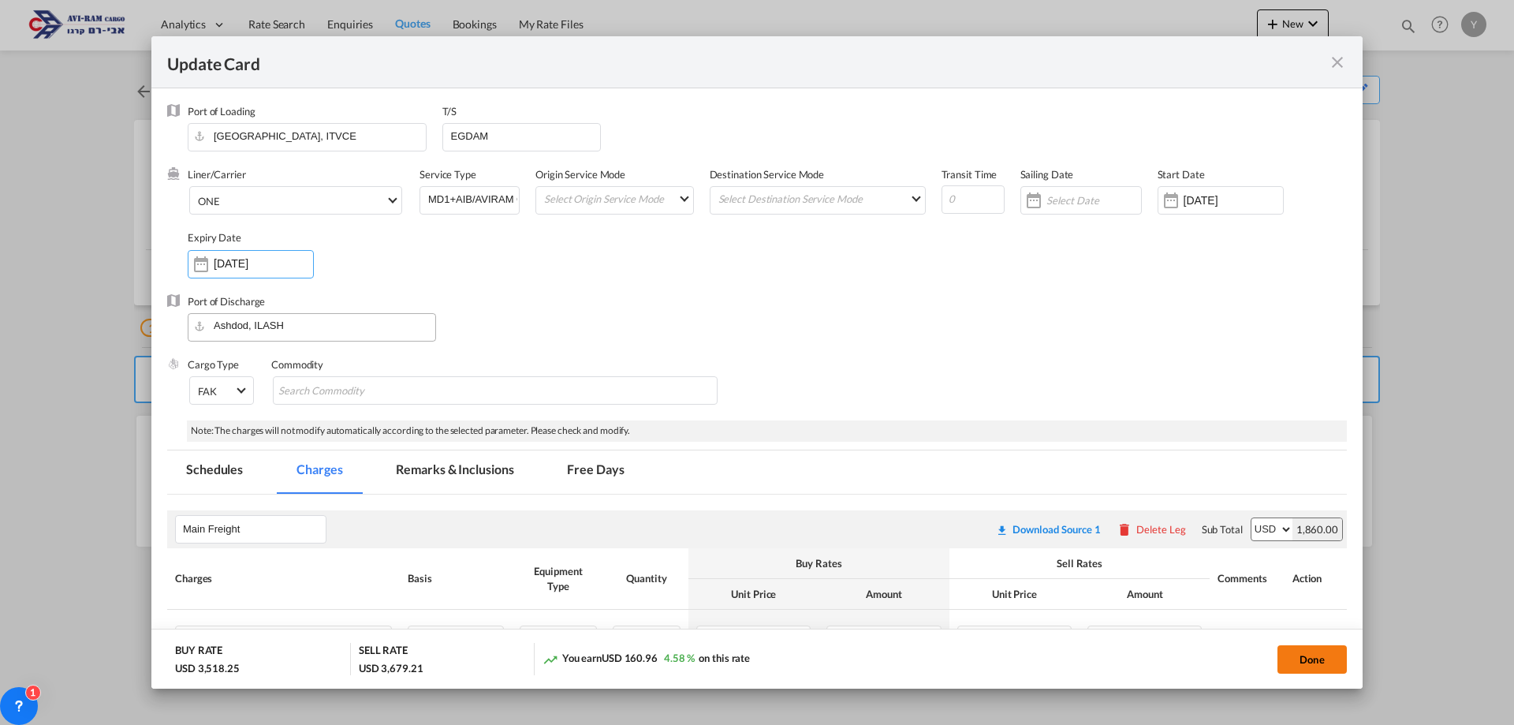
click at [1282, 664] on button "Done" at bounding box center [1311, 659] width 69 height 28
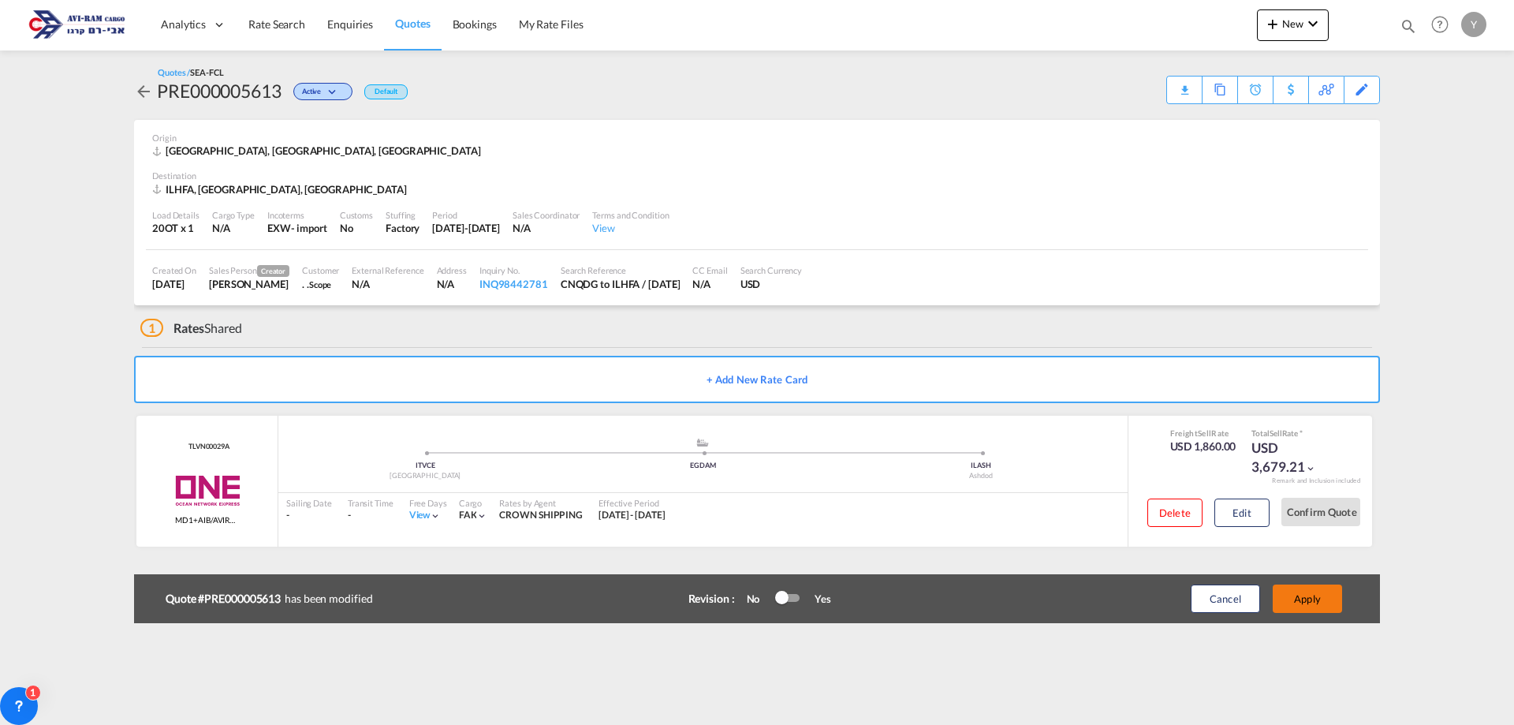
click at [1296, 604] on button "Apply" at bounding box center [1307, 598] width 69 height 28
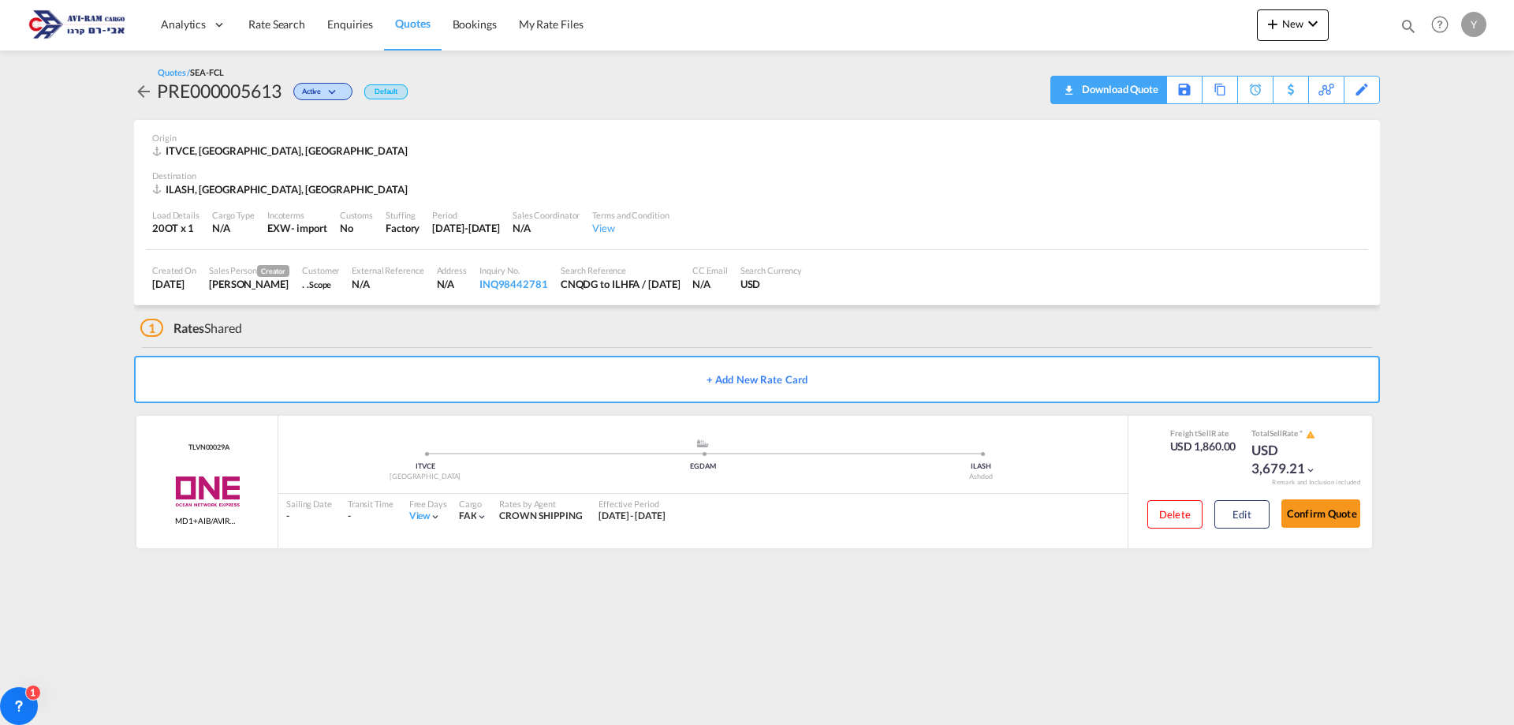
click at [1135, 83] on div "Download Quote" at bounding box center [1118, 88] width 80 height 25
click at [1230, 524] on button "Edit" at bounding box center [1241, 514] width 55 height 28
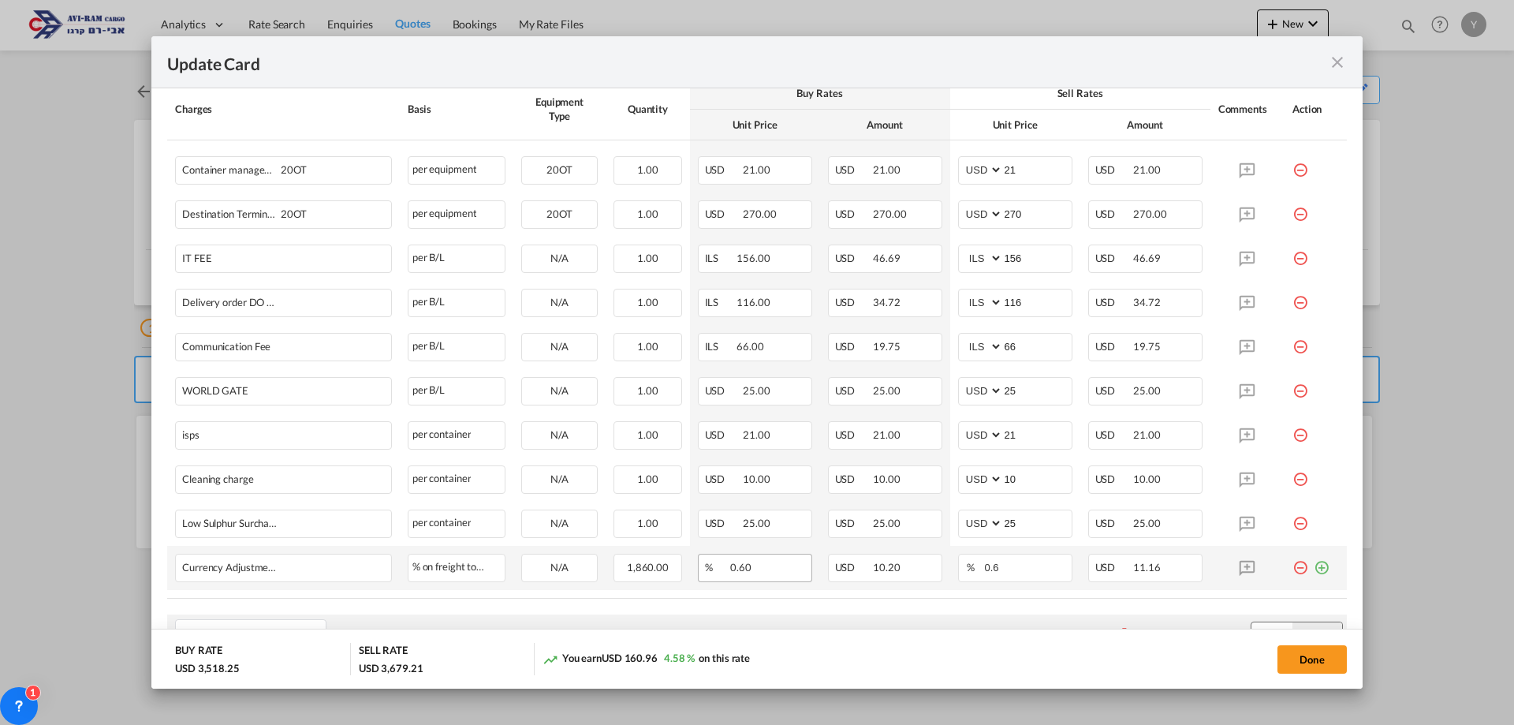
scroll to position [582, 0]
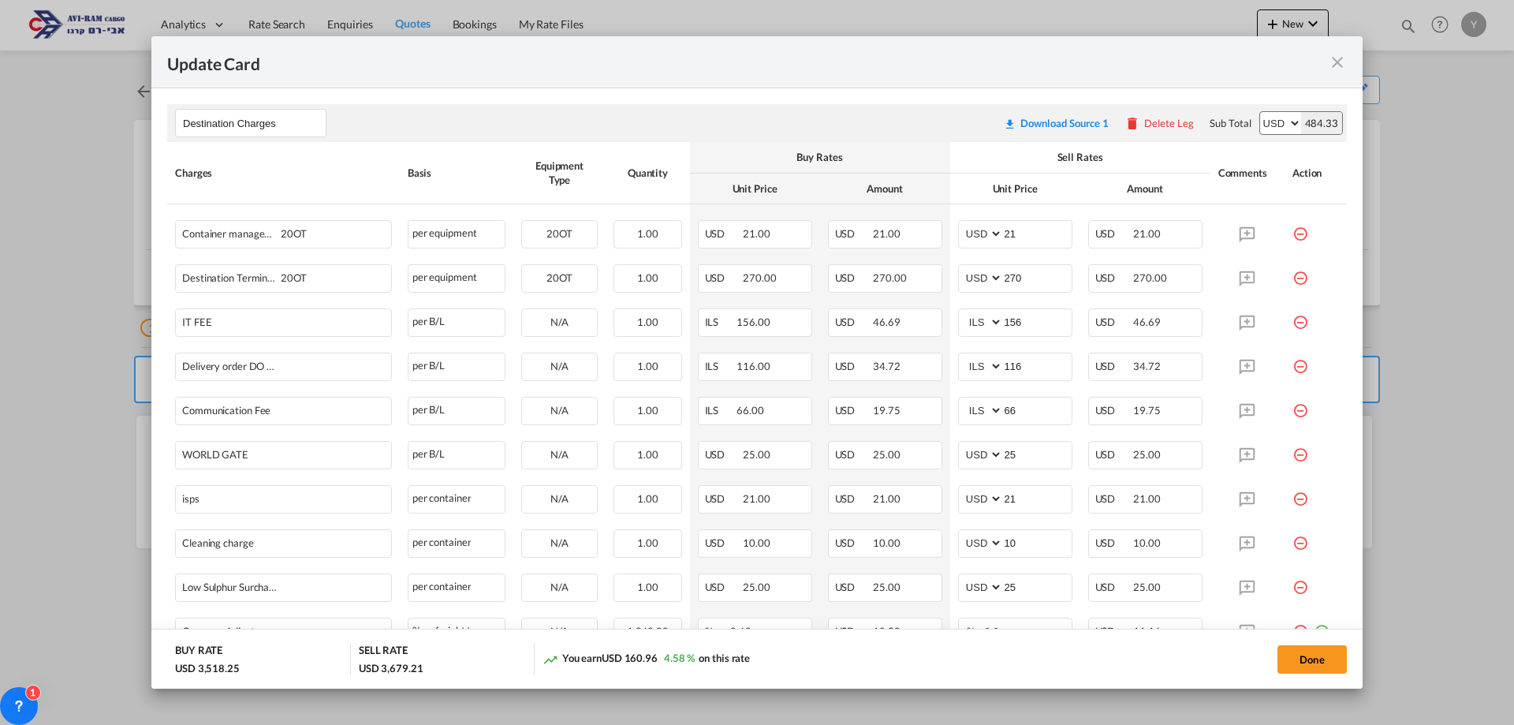
click at [1337, 62] on md-icon "icon-close fg-AAA8AD m-0 pointer" at bounding box center [1337, 62] width 19 height 19
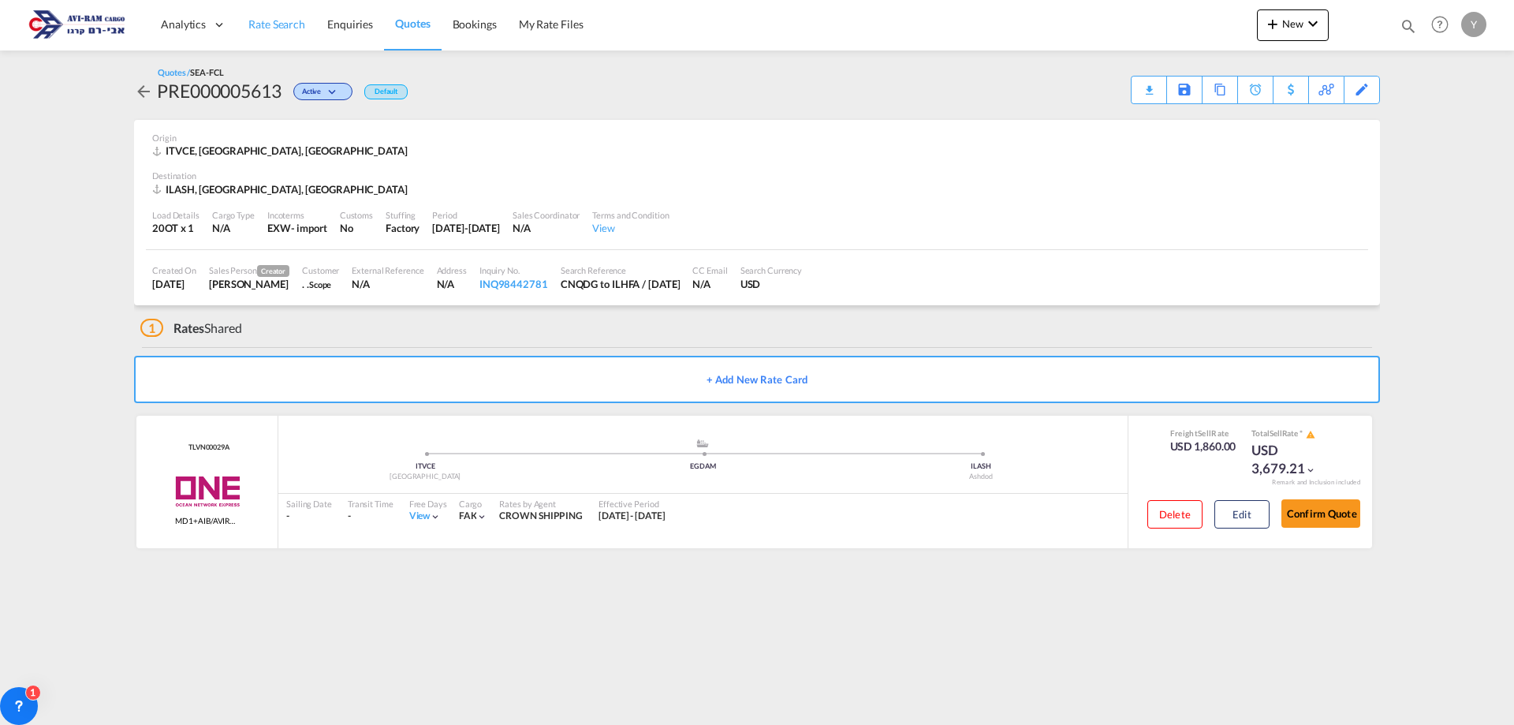
click at [259, 14] on link "Rate Search" at bounding box center [276, 24] width 79 height 51
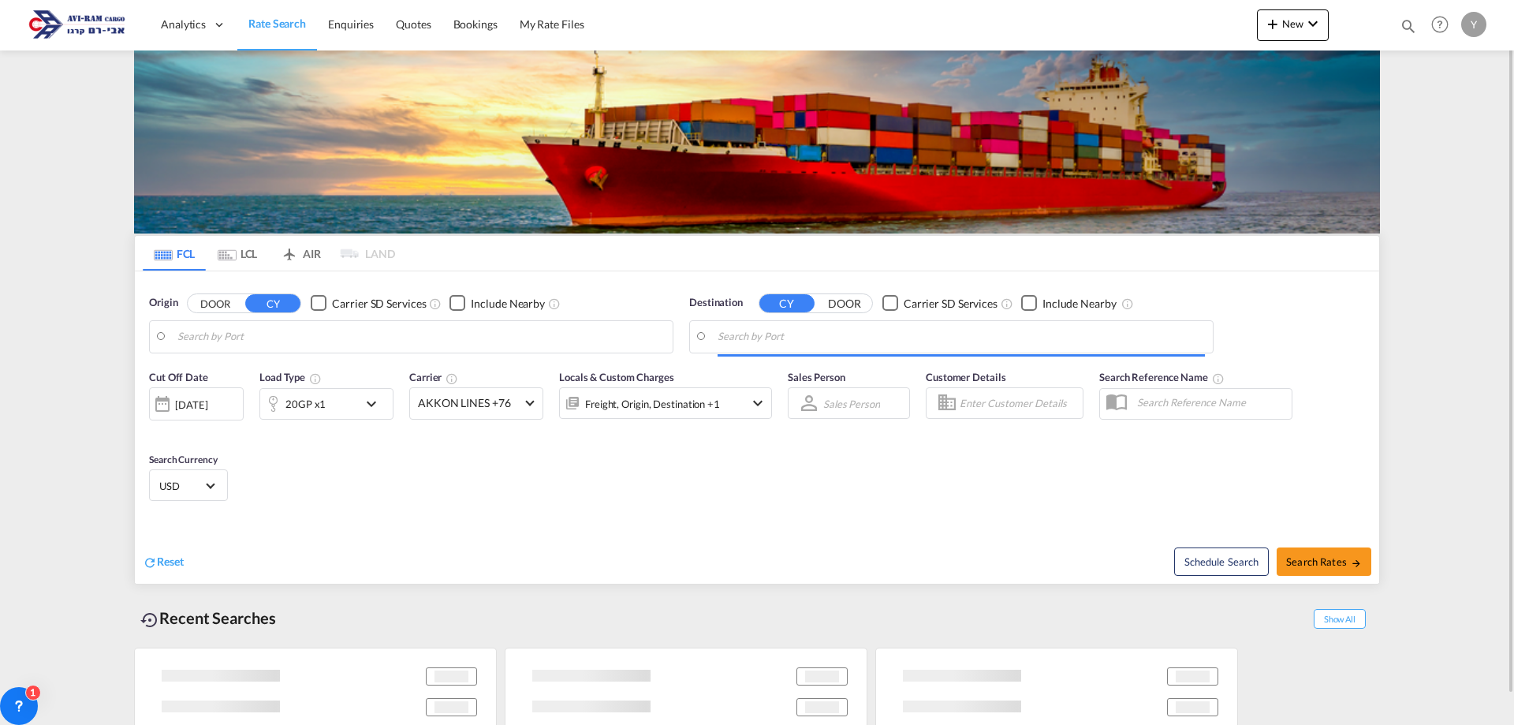
type input "Qingdao Pt, CNQDG"
type input "[GEOGRAPHIC_DATA], [GEOGRAPHIC_DATA]"
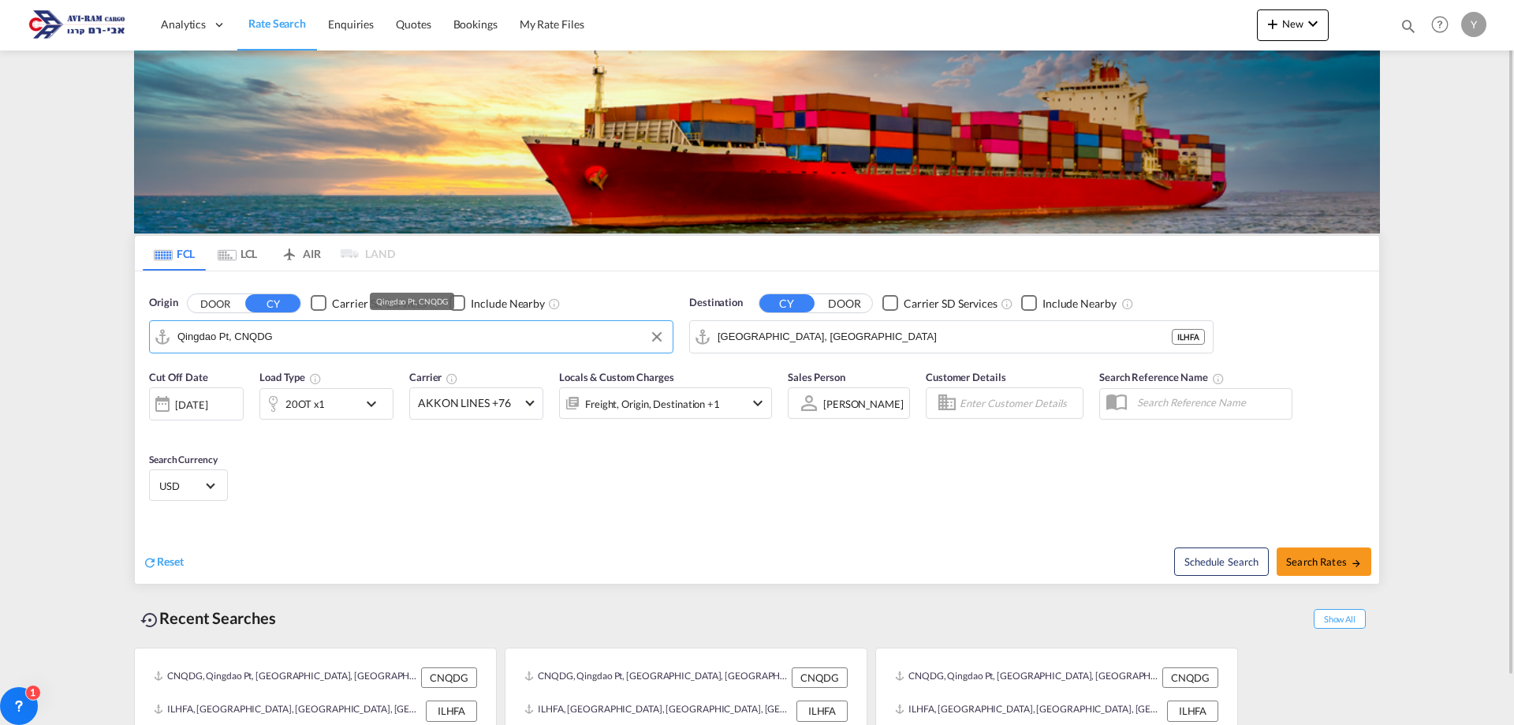
click at [315, 335] on input "Qingdao Pt, CNQDG" at bounding box center [420, 337] width 487 height 24
